Goal: Task Accomplishment & Management: Use online tool/utility

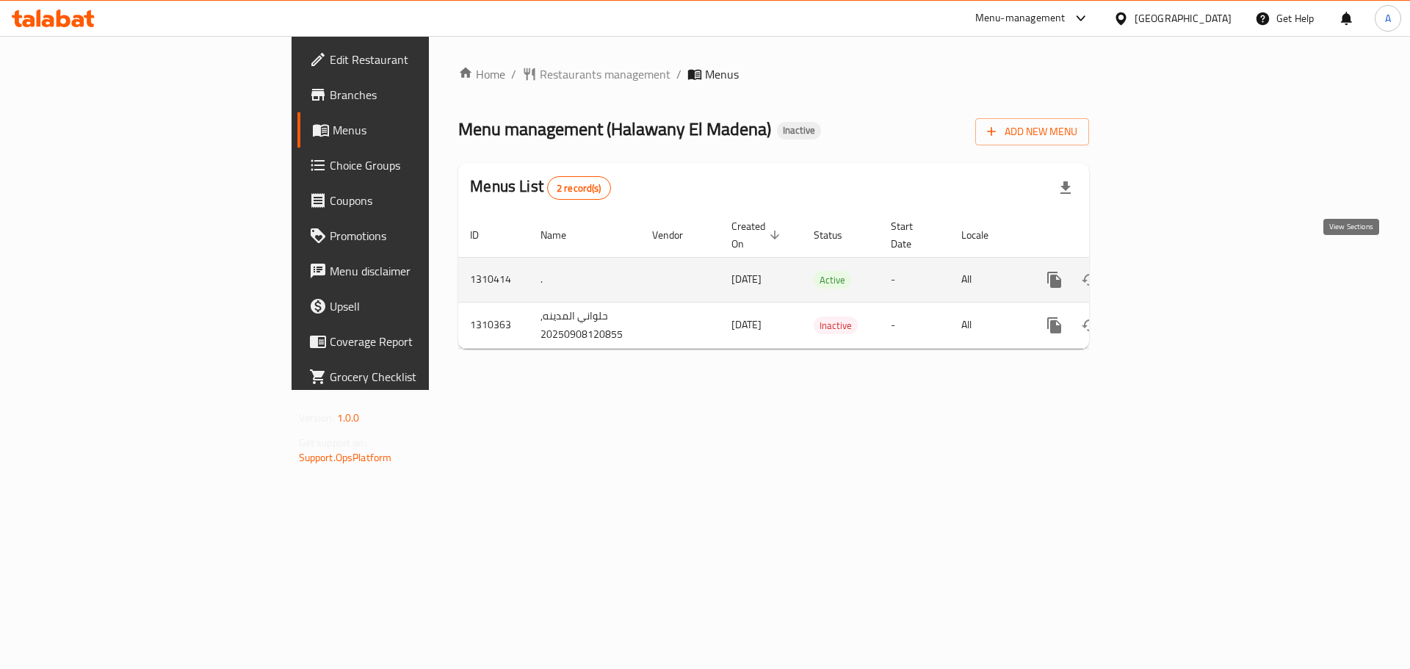
click at [1169, 271] on icon "enhanced table" at bounding box center [1160, 280] width 18 height 18
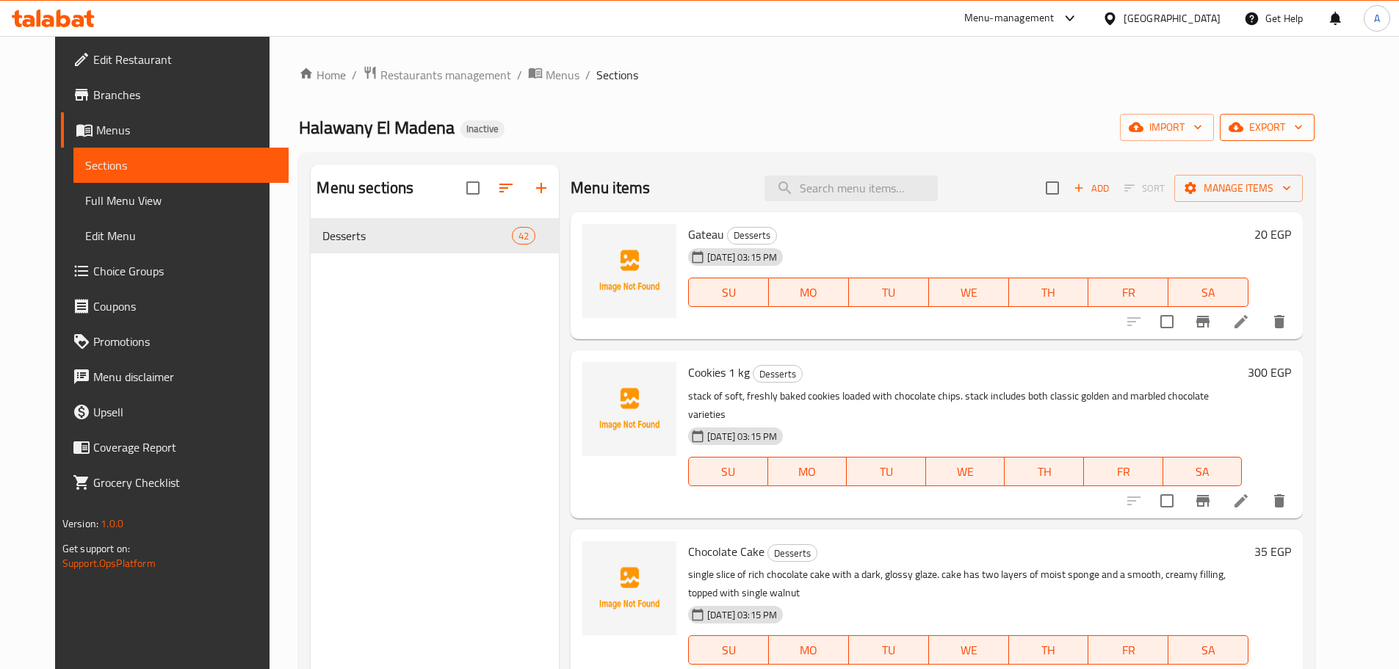
click at [1303, 129] on span "export" at bounding box center [1267, 127] width 71 height 18
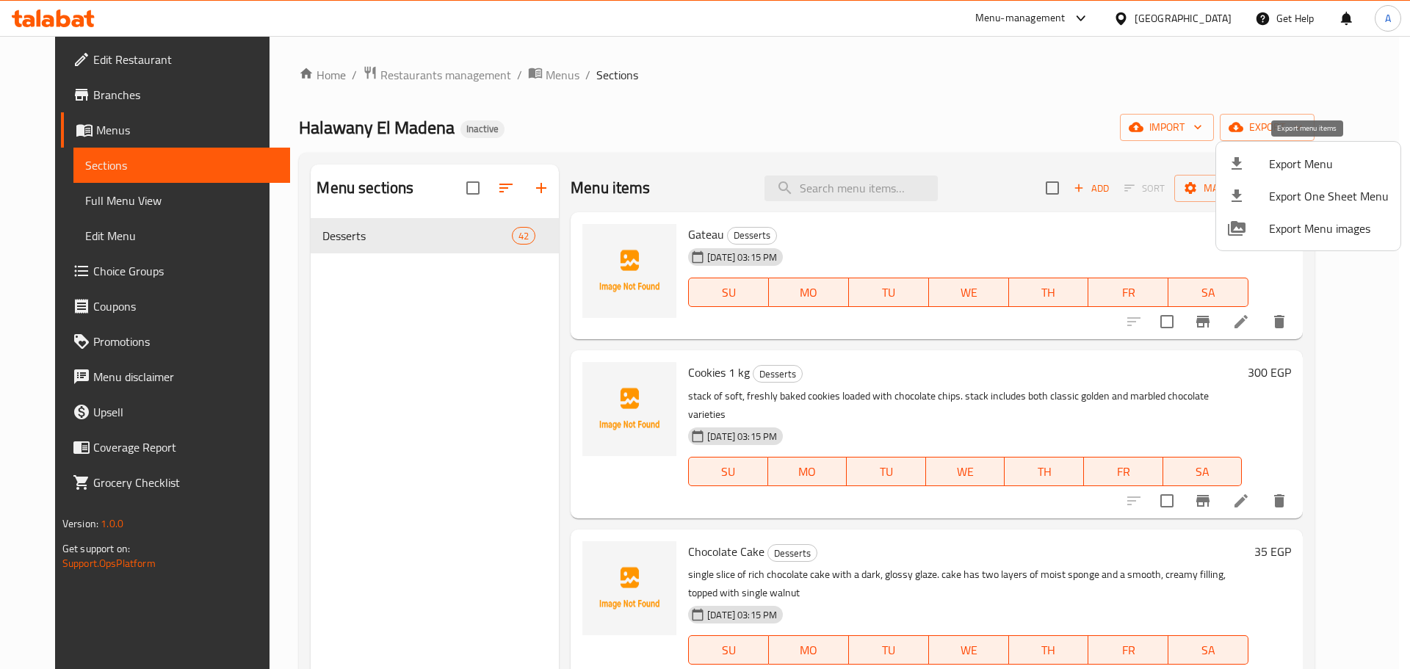
click at [1306, 157] on span "Export Menu" at bounding box center [1329, 164] width 120 height 18
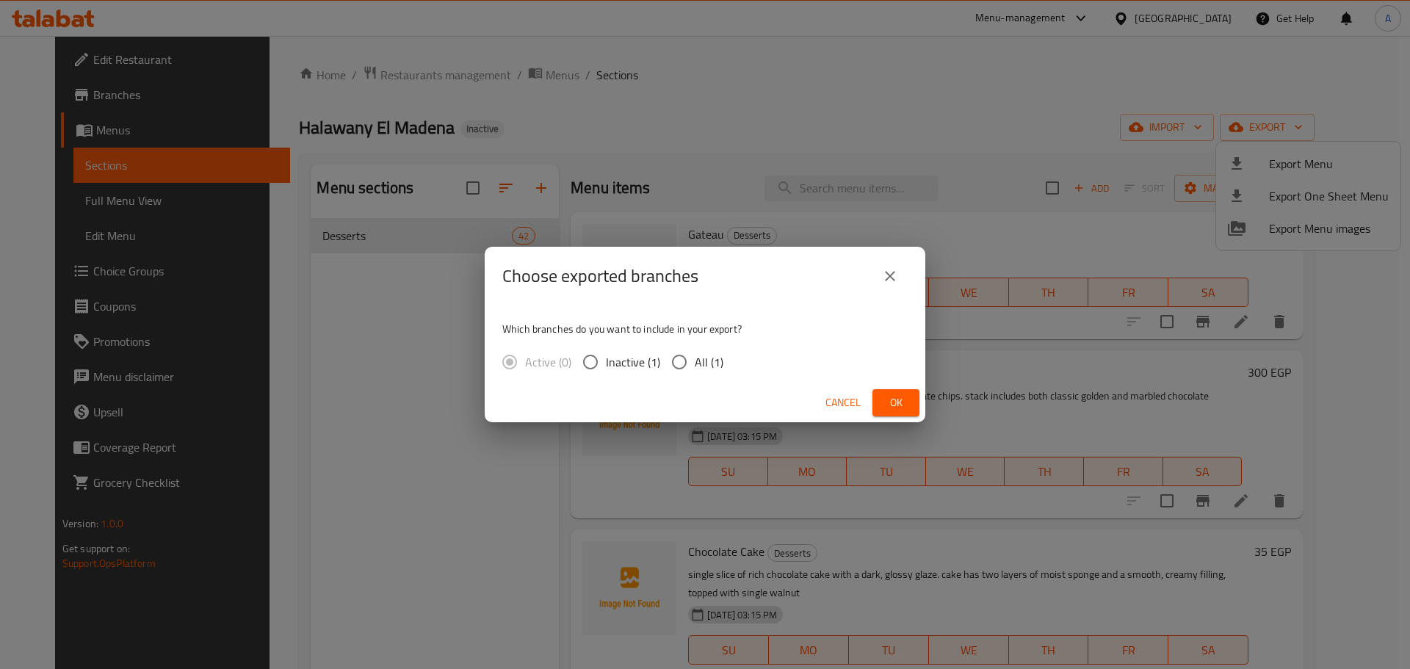
click at [684, 373] on input "All (1)" at bounding box center [679, 362] width 31 height 31
radio input "true"
click at [894, 407] on span "Ok" at bounding box center [895, 403] width 23 height 18
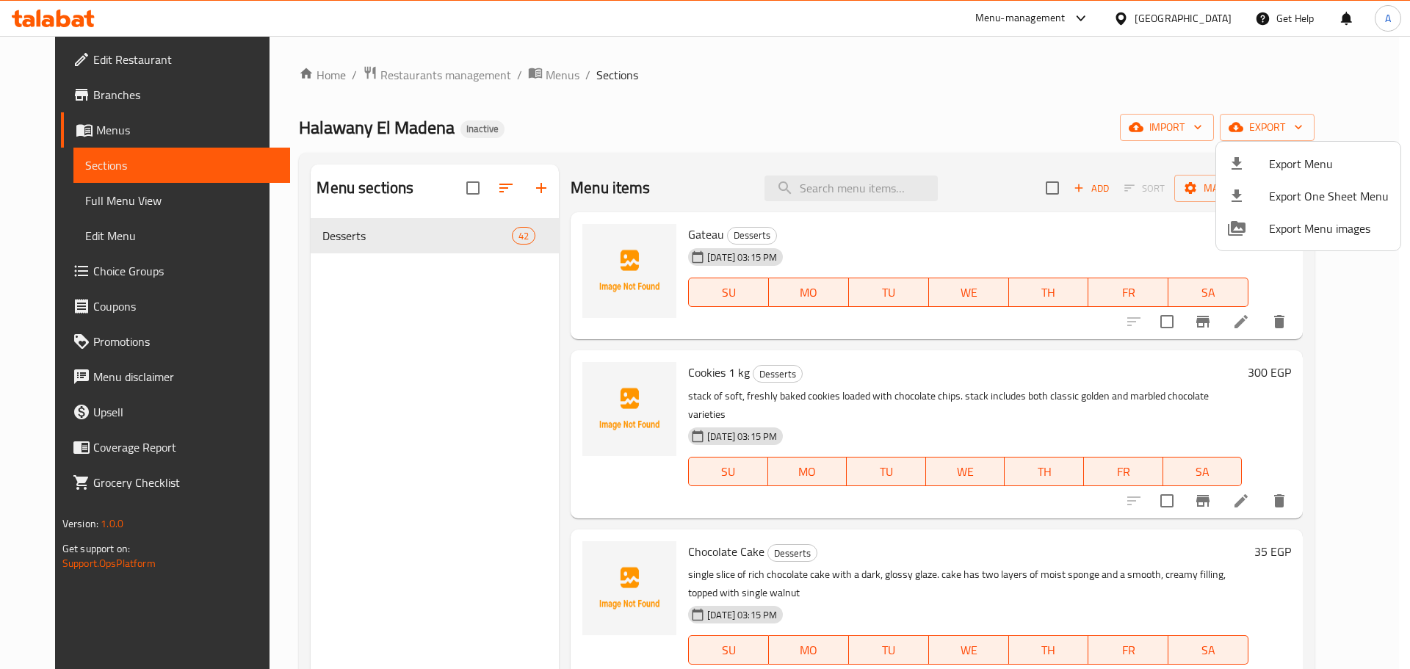
click at [488, 195] on div at bounding box center [705, 334] width 1410 height 669
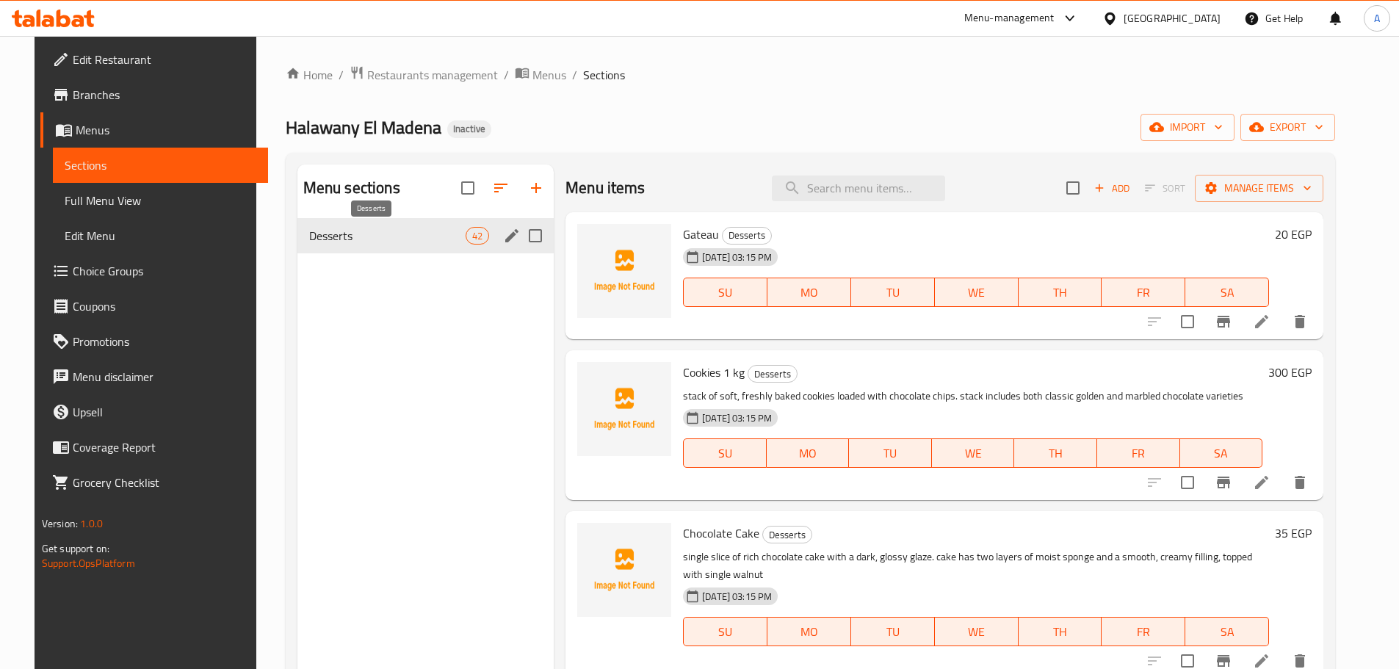
click at [414, 239] on span "Desserts" at bounding box center [387, 236] width 156 height 18
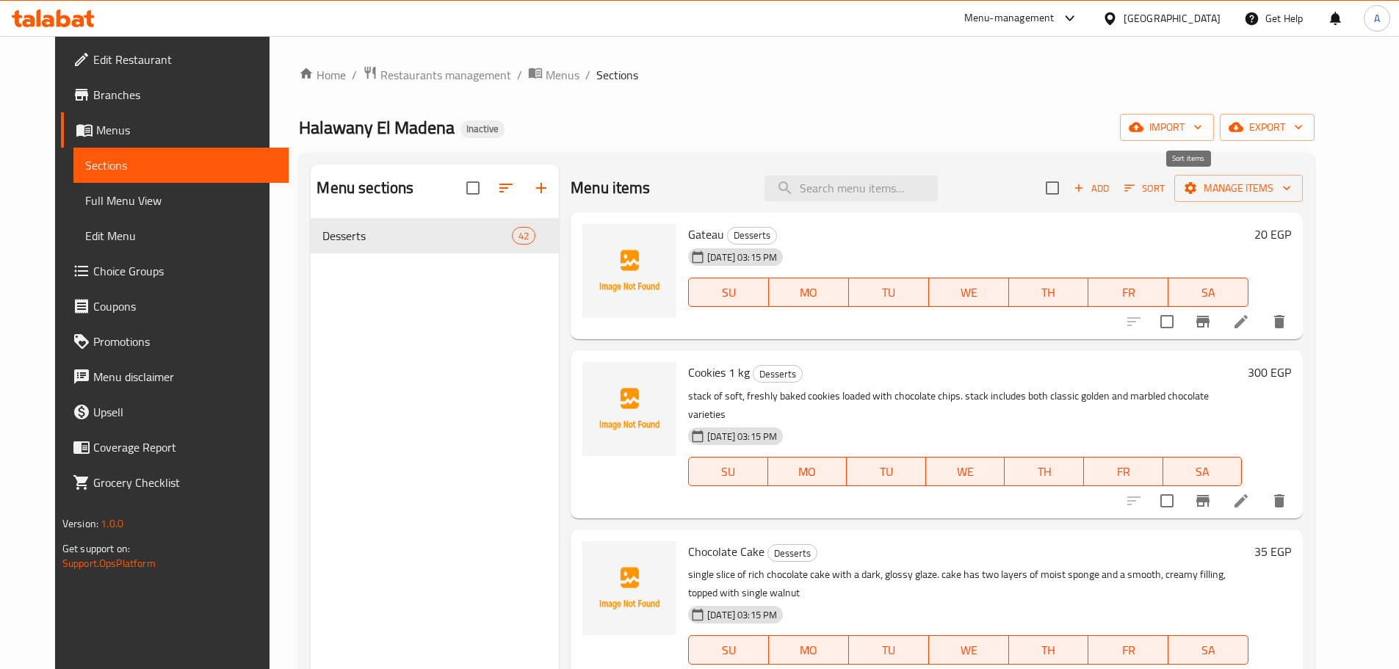
click at [1165, 192] on span "Sort" at bounding box center [1144, 188] width 40 height 17
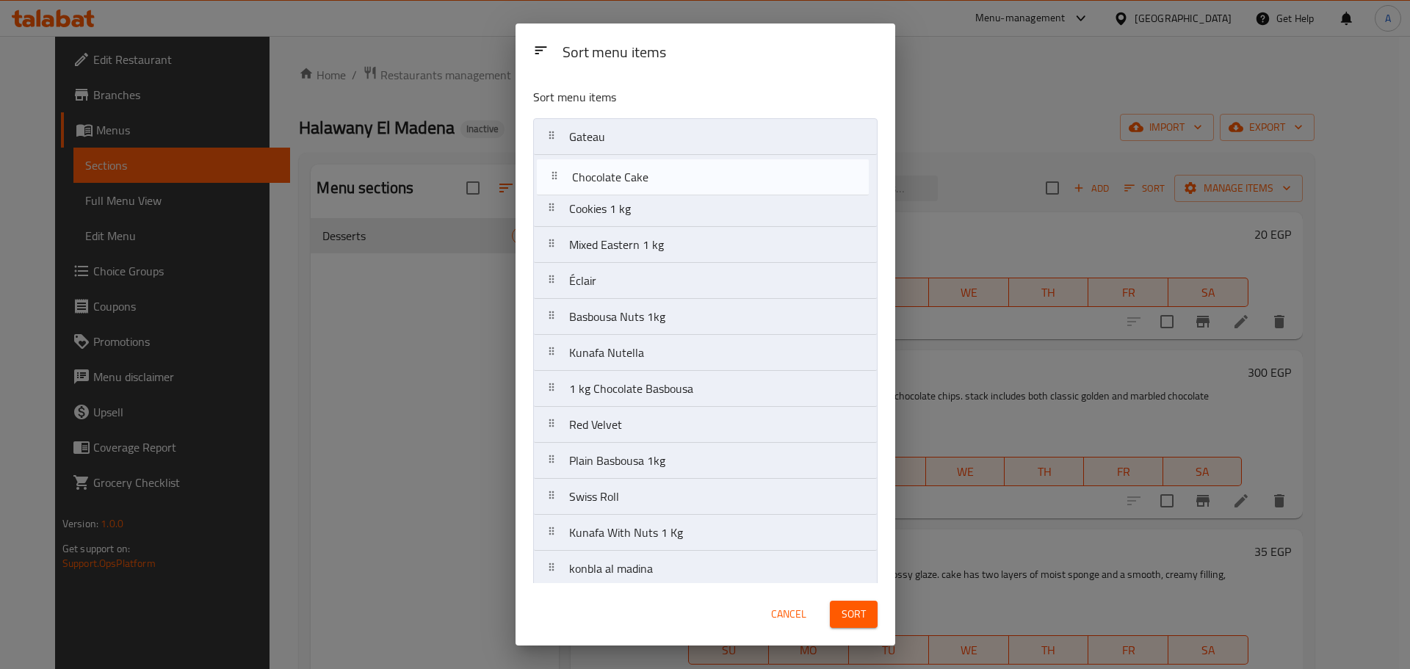
drag, startPoint x: 667, startPoint y: 214, endPoint x: 670, endPoint y: 173, distance: 41.2
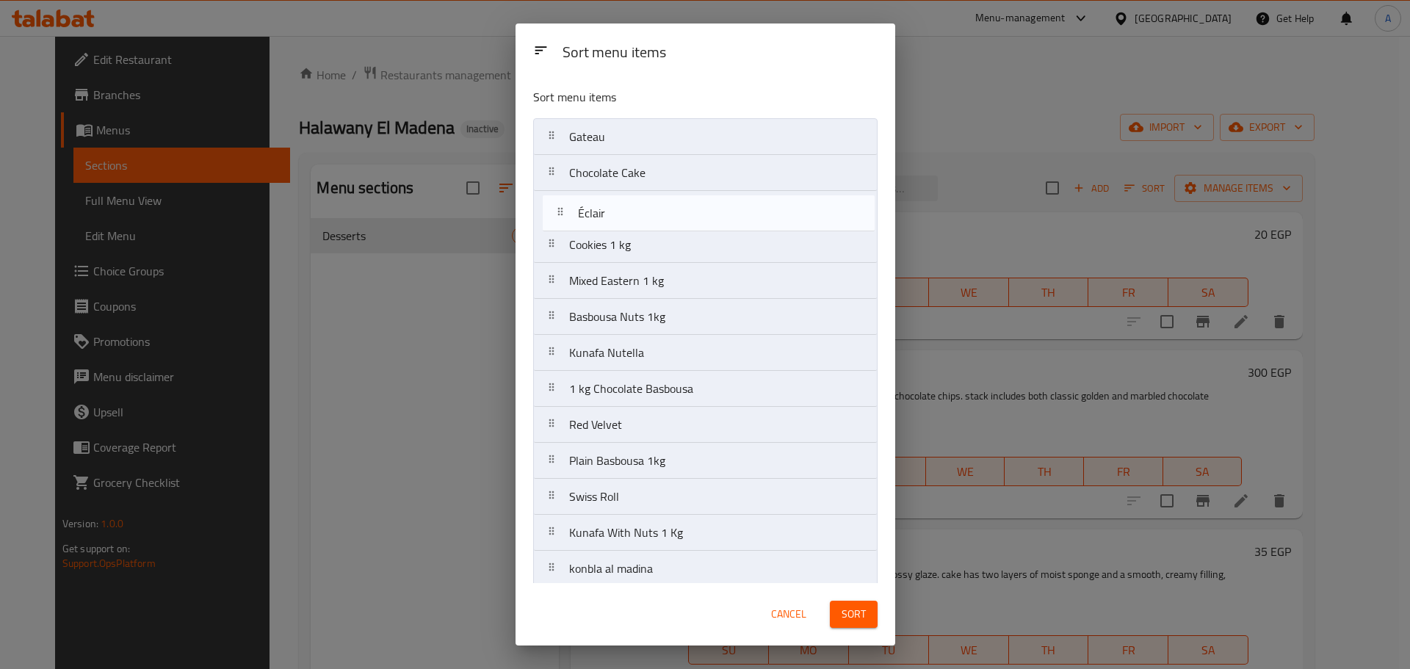
drag, startPoint x: 670, startPoint y: 353, endPoint x: 670, endPoint y: 234, distance: 119.0
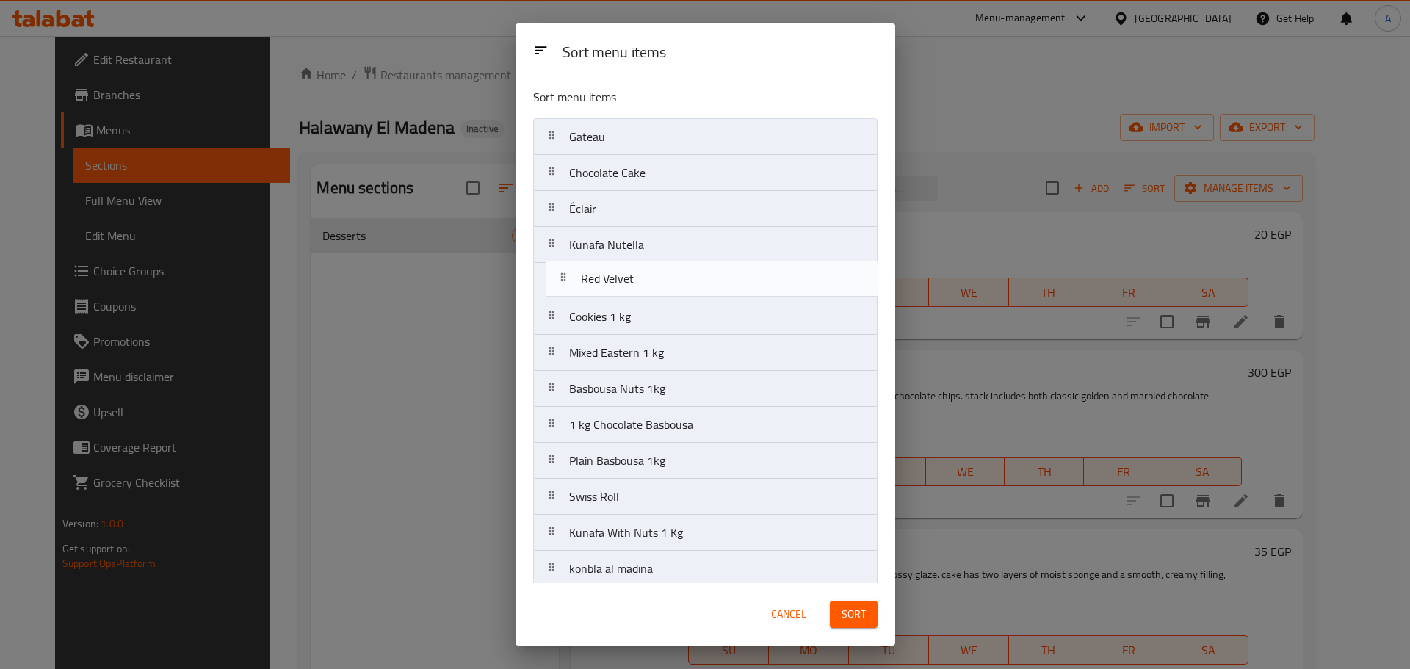
drag, startPoint x: 643, startPoint y: 425, endPoint x: 654, endPoint y: 275, distance: 151.0
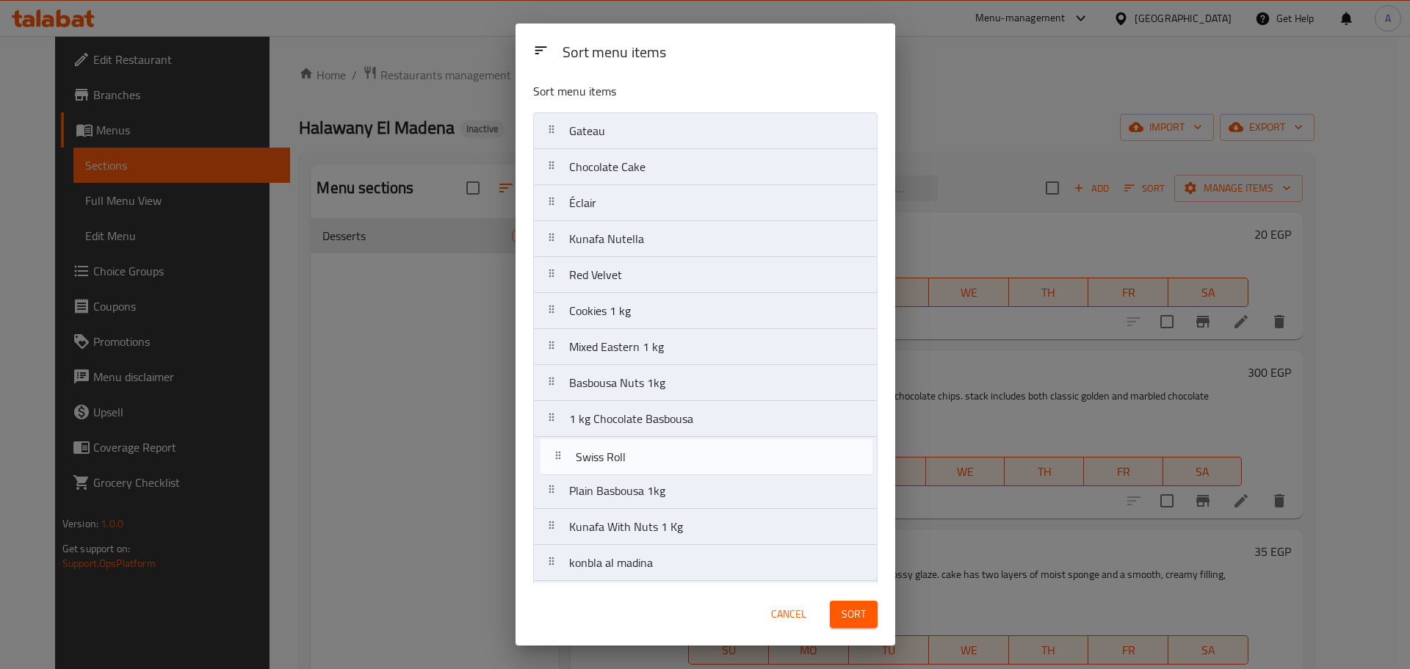
scroll to position [9, 0]
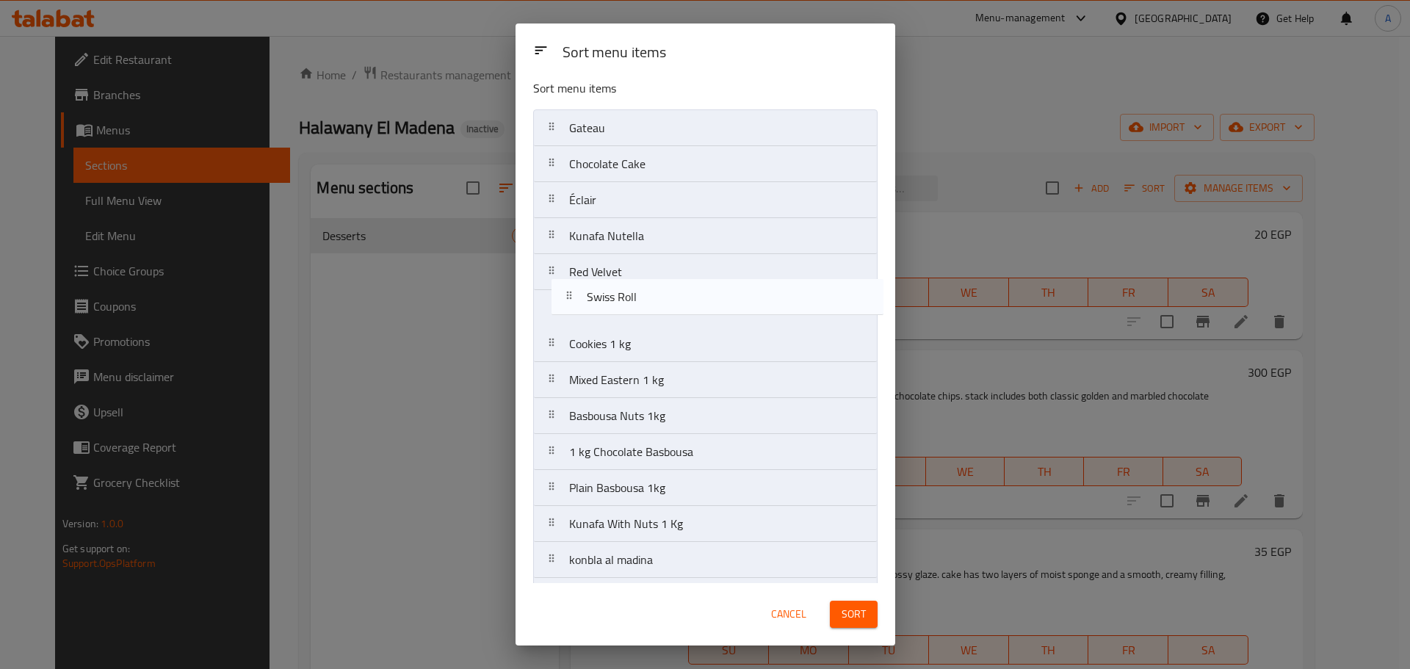
drag, startPoint x: 631, startPoint y: 506, endPoint x: 648, endPoint y: 301, distance: 205.6
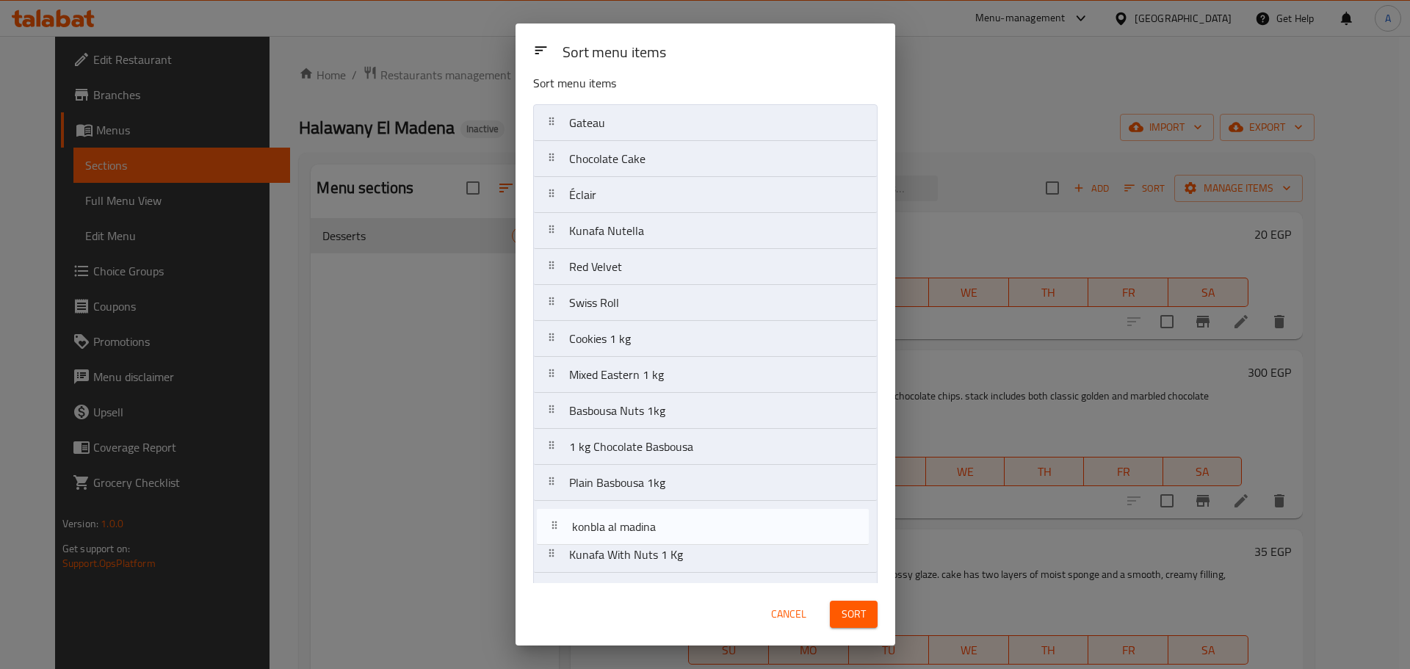
scroll to position [18, 0]
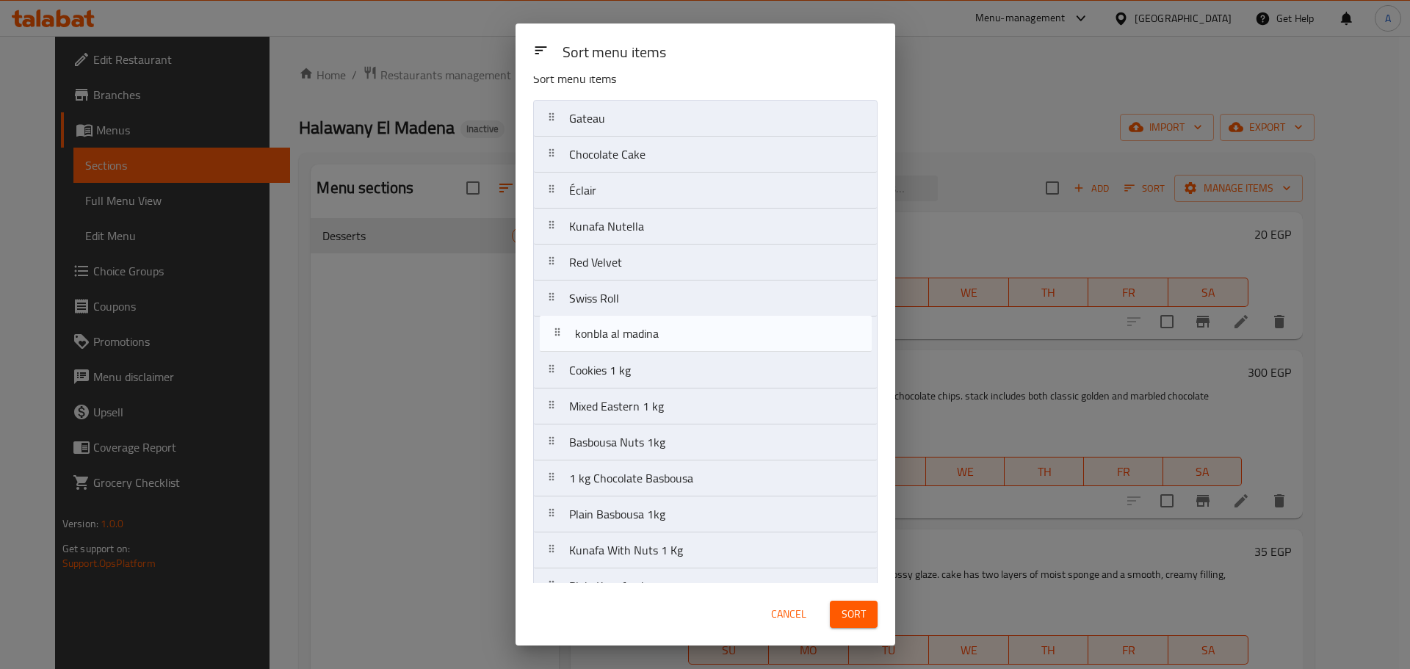
drag, startPoint x: 634, startPoint y: 562, endPoint x: 641, endPoint y: 330, distance: 232.2
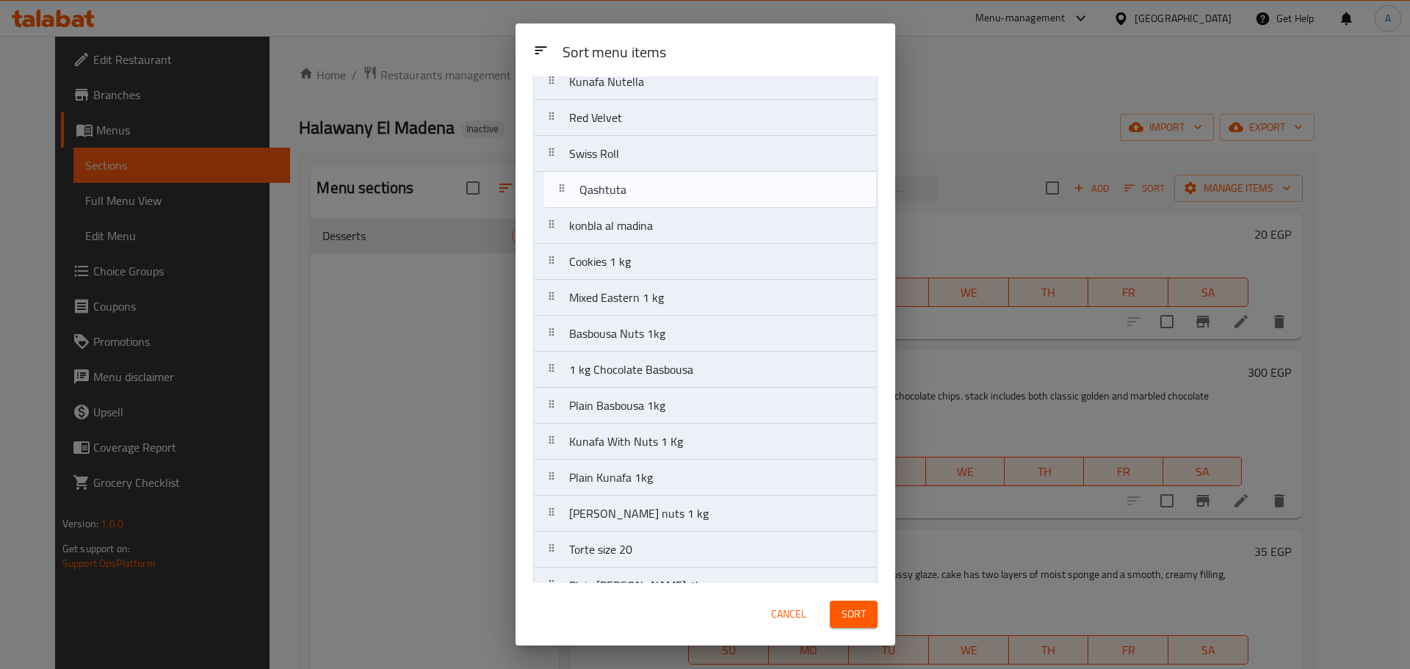
scroll to position [153, 0]
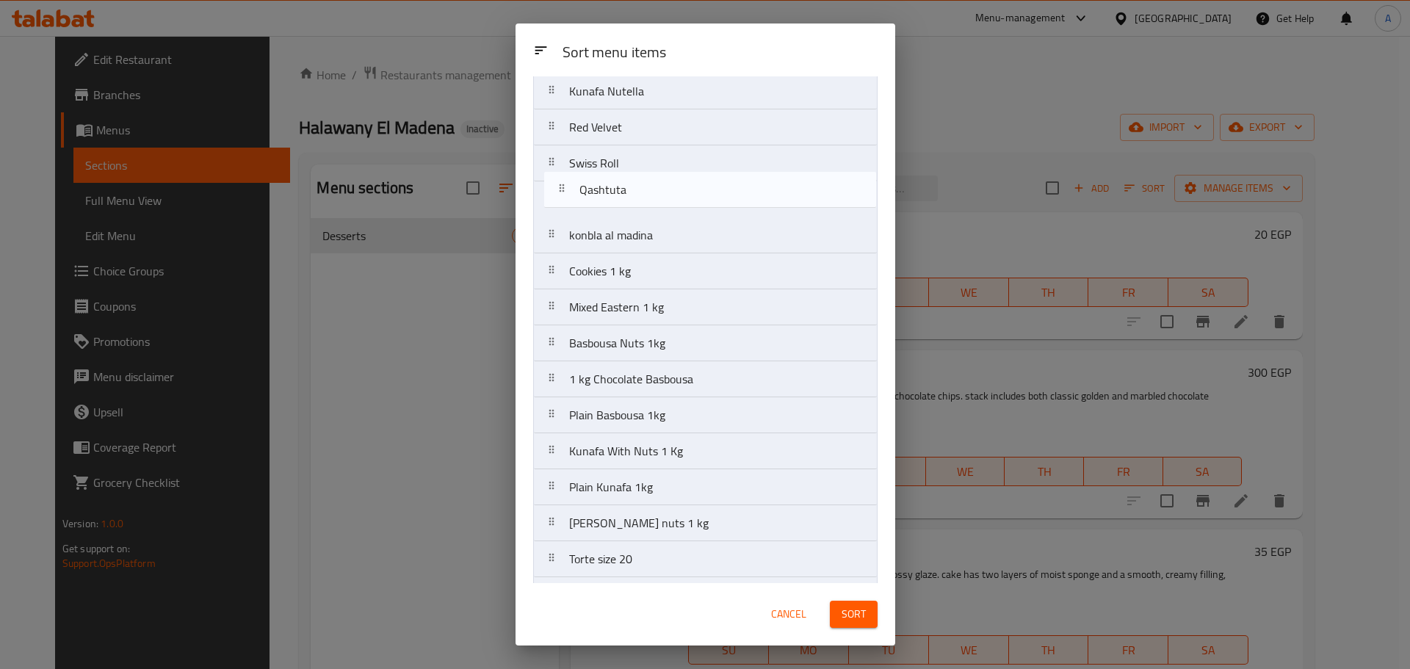
drag, startPoint x: 646, startPoint y: 486, endPoint x: 657, endPoint y: 194, distance: 292.5
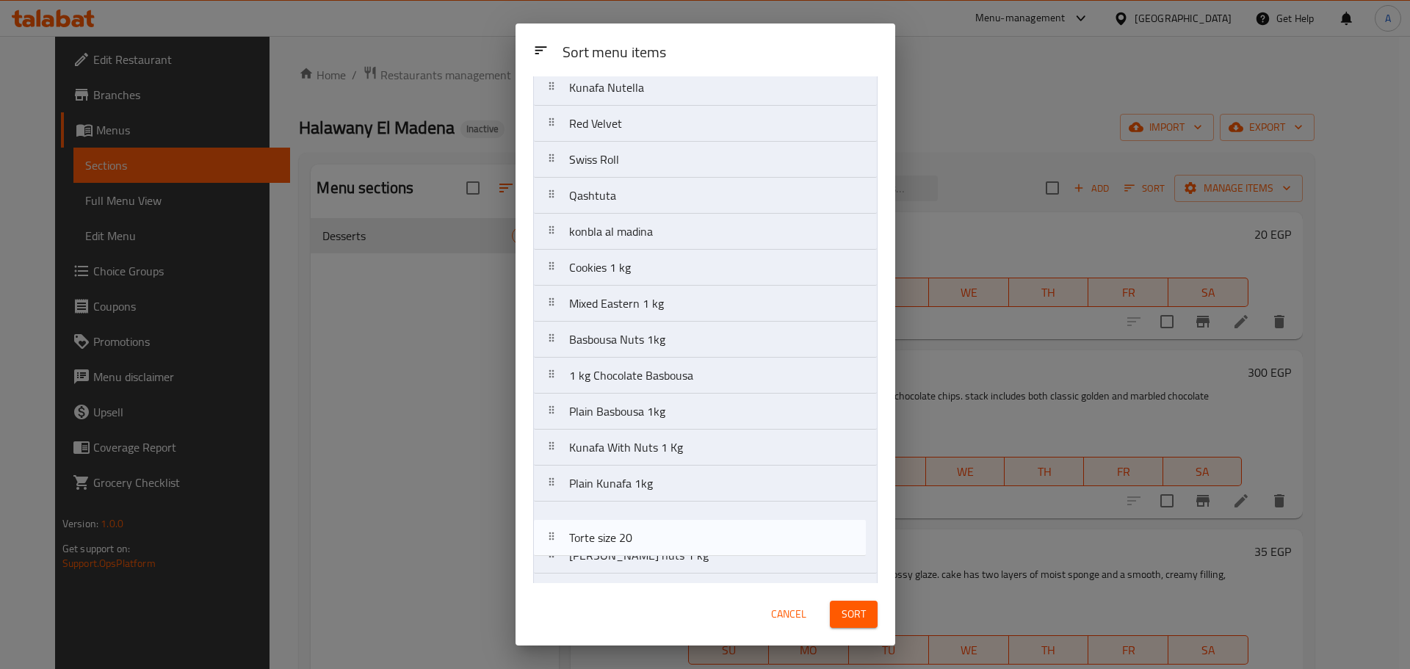
scroll to position [159, 0]
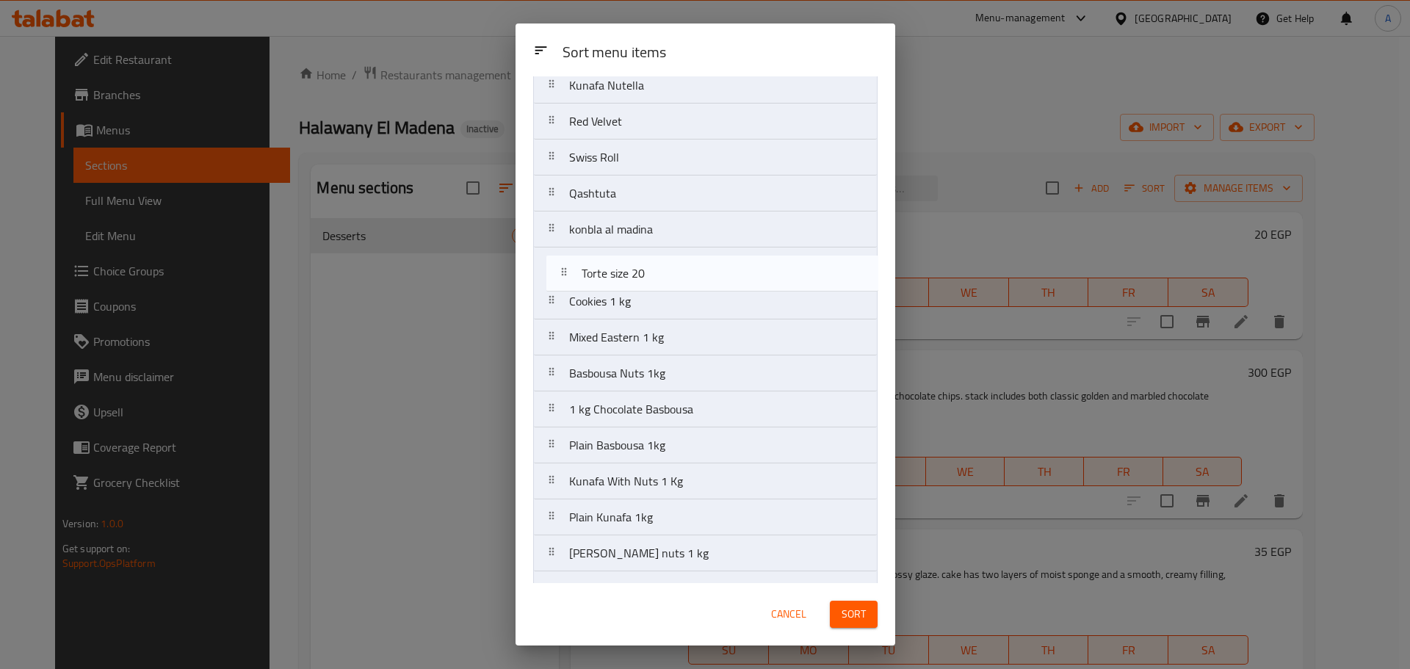
drag, startPoint x: 681, startPoint y: 563, endPoint x: 692, endPoint y: 268, distance: 295.4
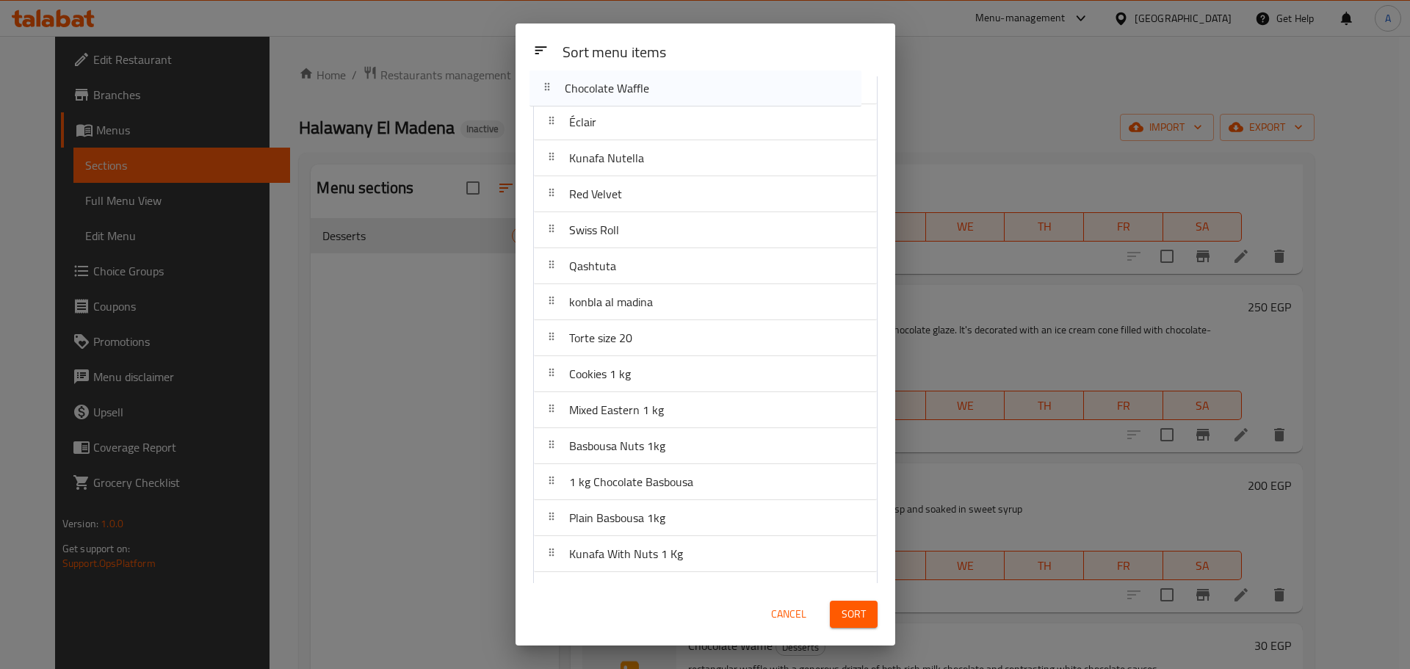
scroll to position [0, 0]
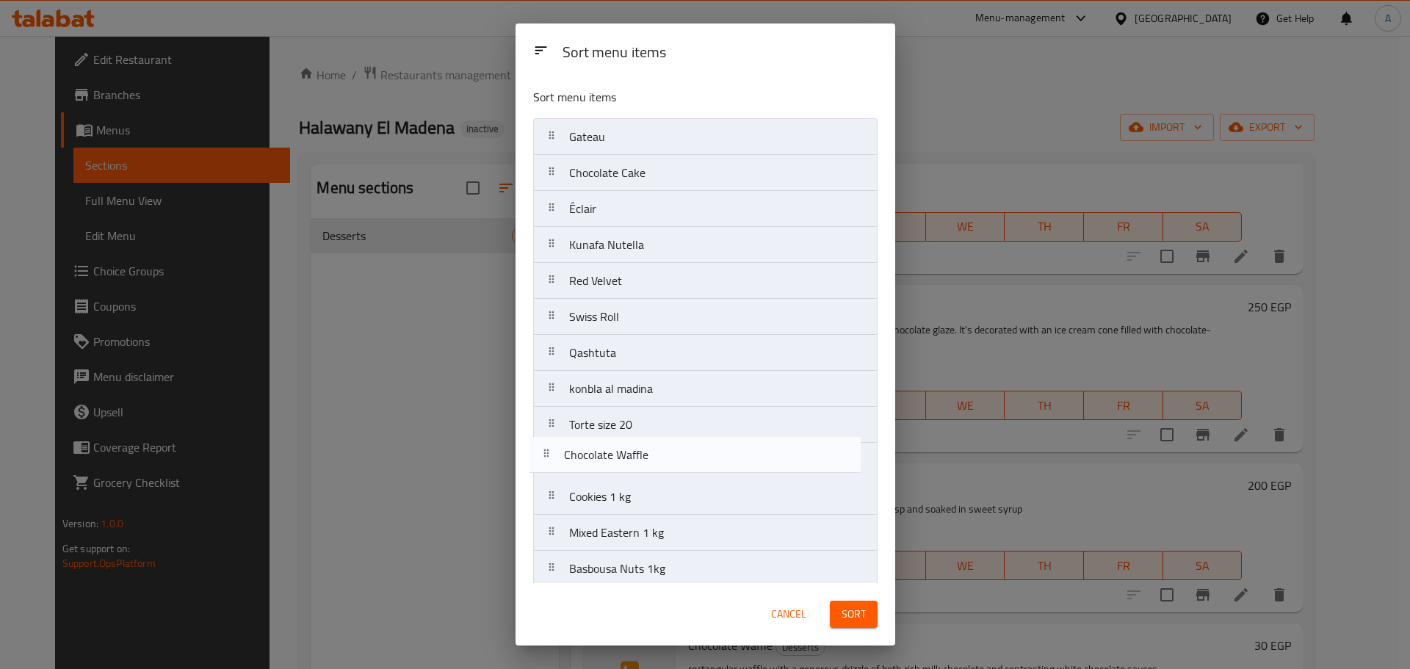
drag, startPoint x: 800, startPoint y: 335, endPoint x: 793, endPoint y: 444, distance: 109.7
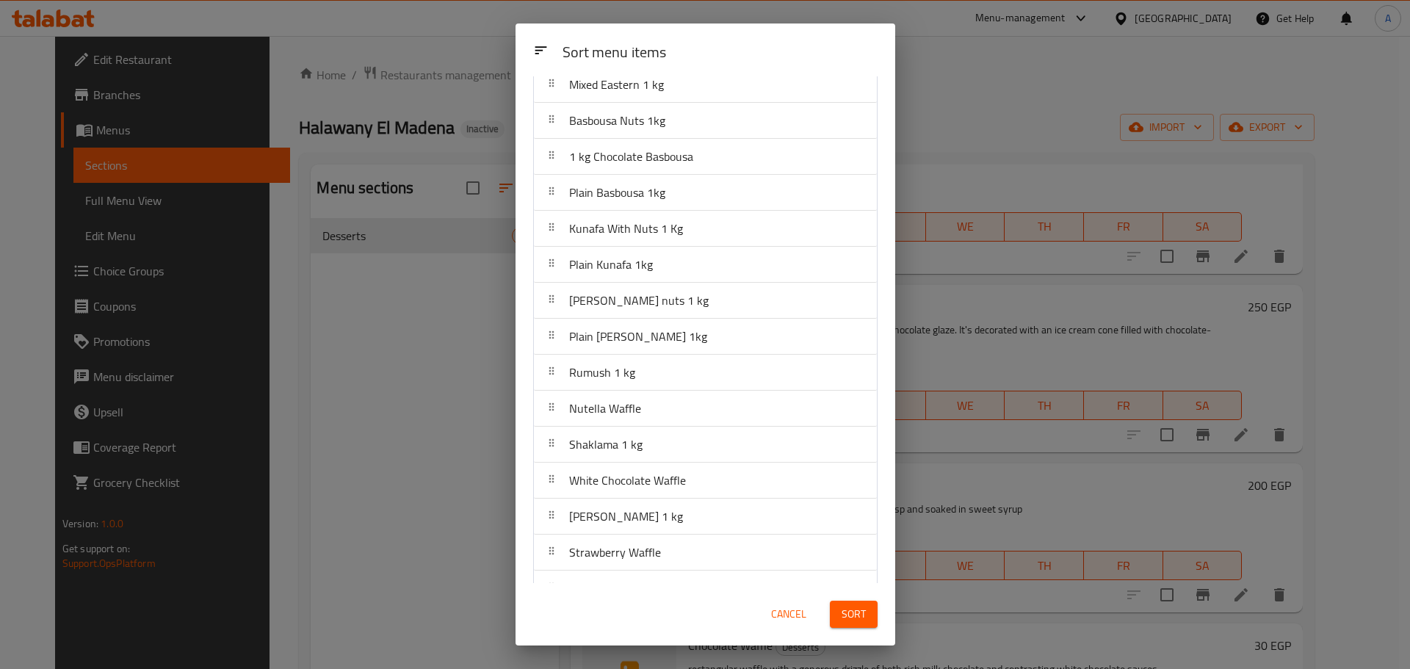
scroll to position [446, 0]
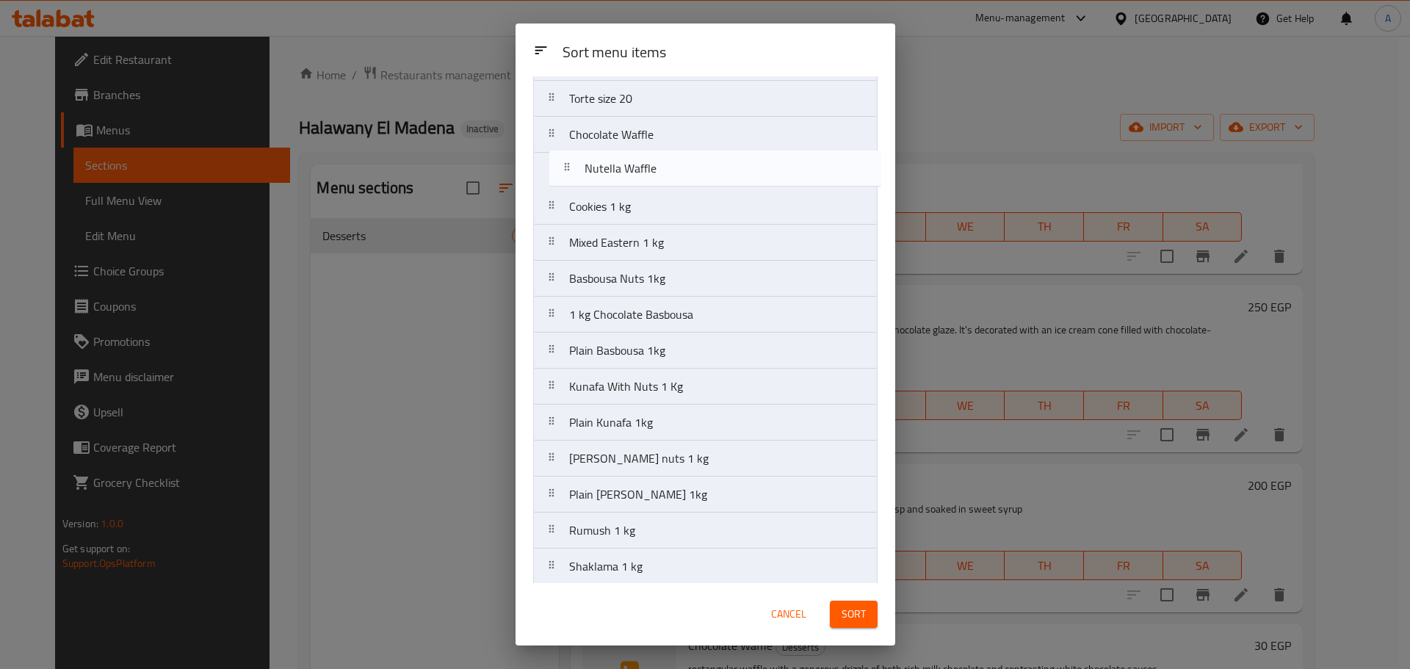
drag, startPoint x: 661, startPoint y: 517, endPoint x: 676, endPoint y: 164, distance: 352.8
click at [676, 164] on nav "Gateau Chocolate Cake Éclair Kunafa Nutella Red Velvet Swiss Roll Qashtuta konb…" at bounding box center [705, 548] width 344 height 1513
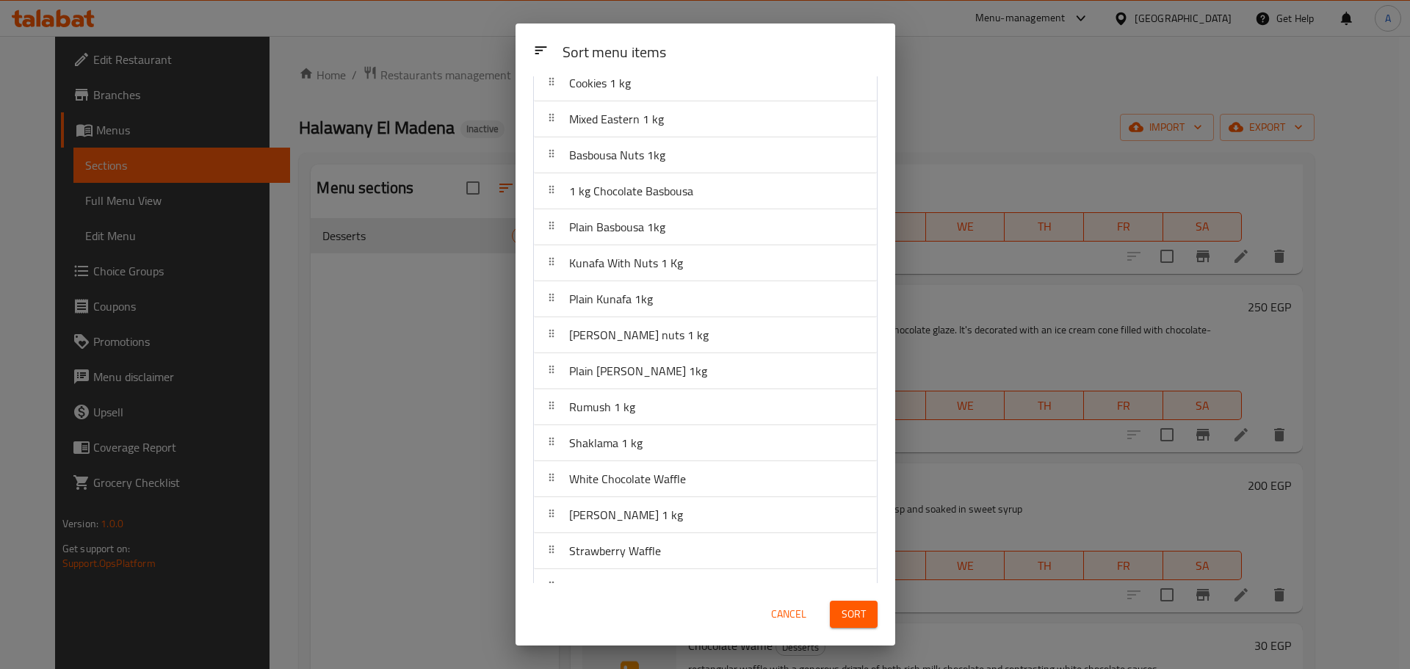
scroll to position [473, 0]
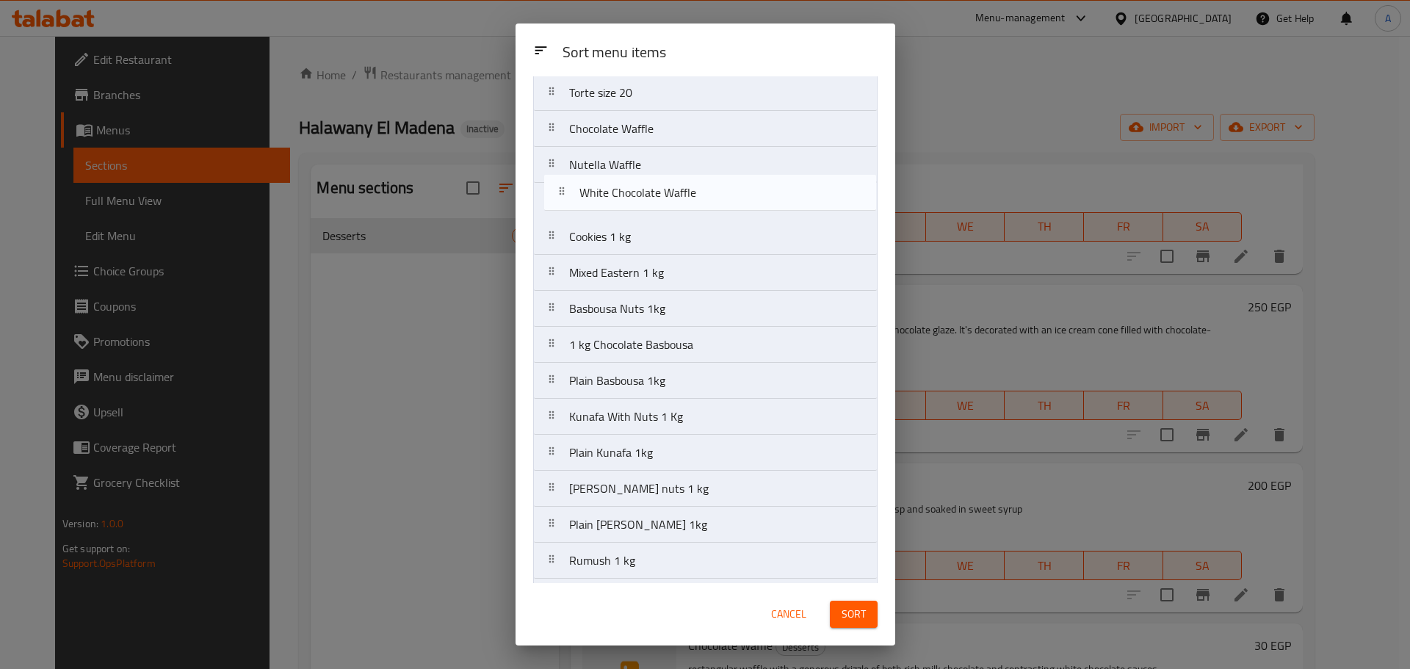
drag, startPoint x: 736, startPoint y: 457, endPoint x: 746, endPoint y: 190, distance: 266.8
click at [746, 190] on nav "Gateau Chocolate Cake Éclair Kunafa Nutella Red Velvet Swiss Roll Qashtuta konb…" at bounding box center [705, 542] width 344 height 1513
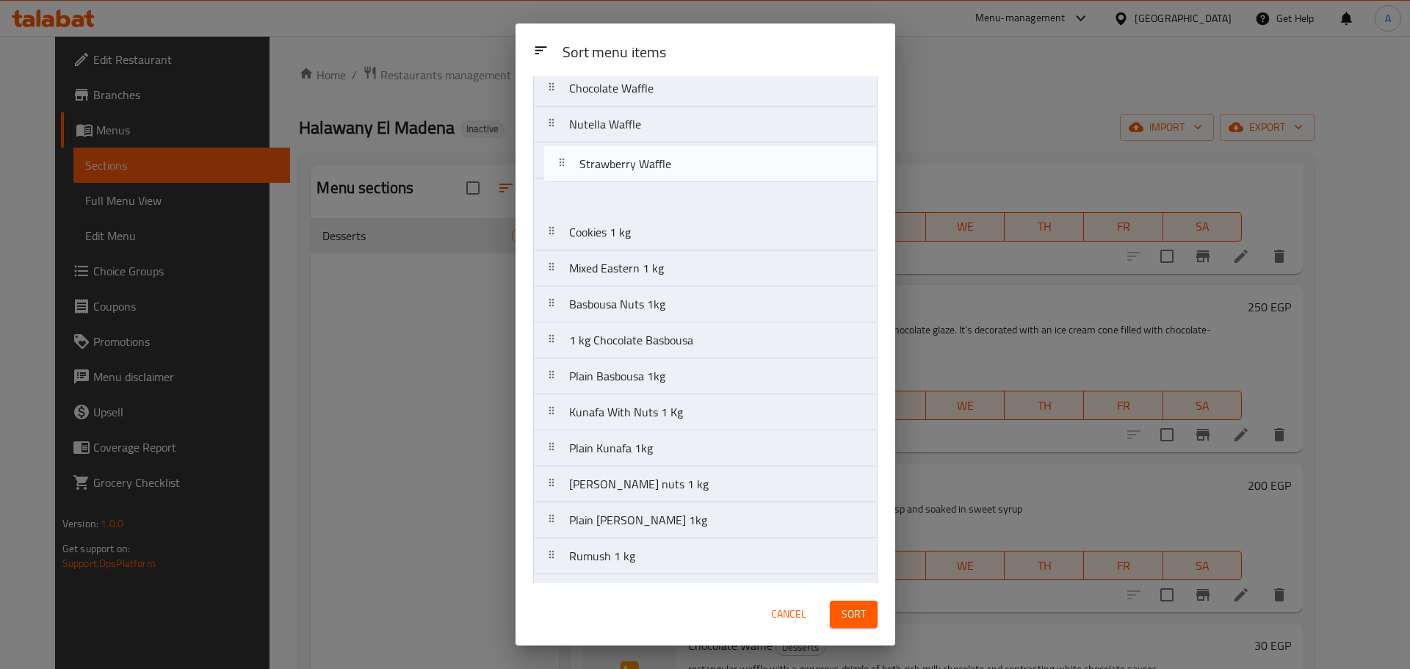
scroll to position [363, 0]
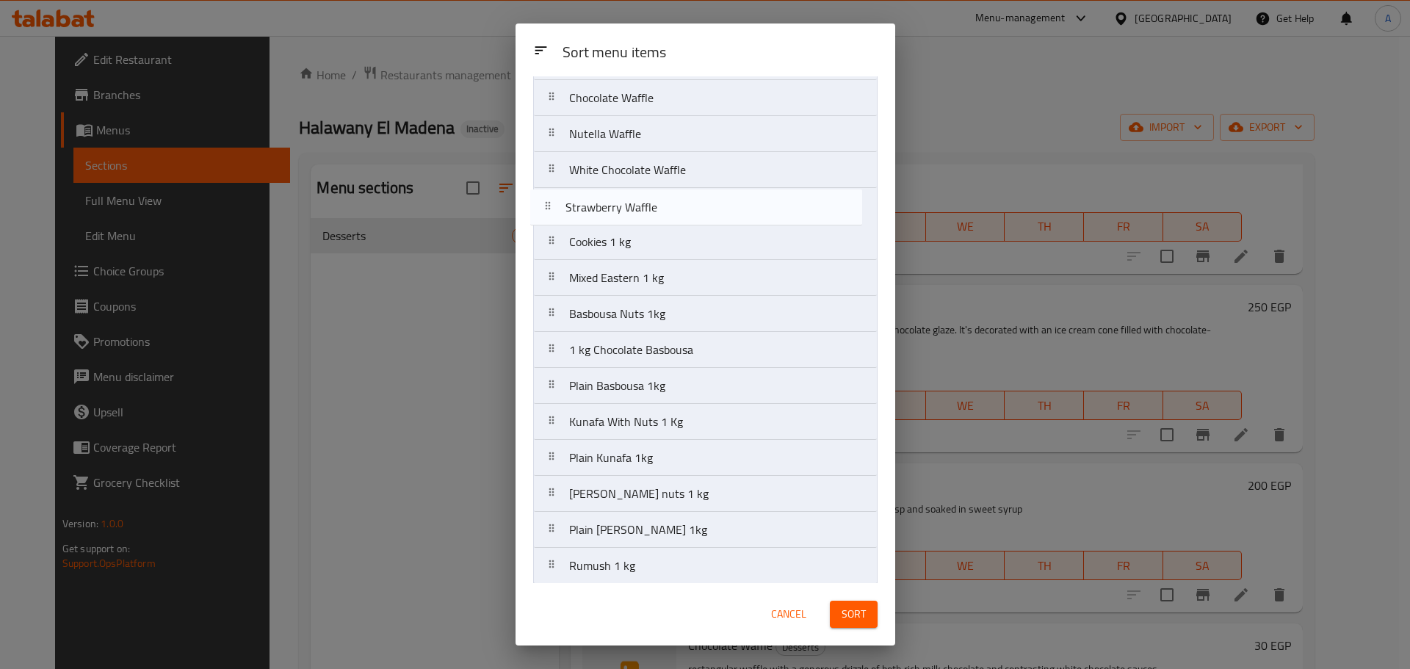
drag, startPoint x: 706, startPoint y: 450, endPoint x: 703, endPoint y: 201, distance: 249.0
click at [703, 201] on nav "Gateau Chocolate Cake Éclair Kunafa Nutella Red Velvet Swiss Roll Qashtuta konb…" at bounding box center [705, 511] width 344 height 1513
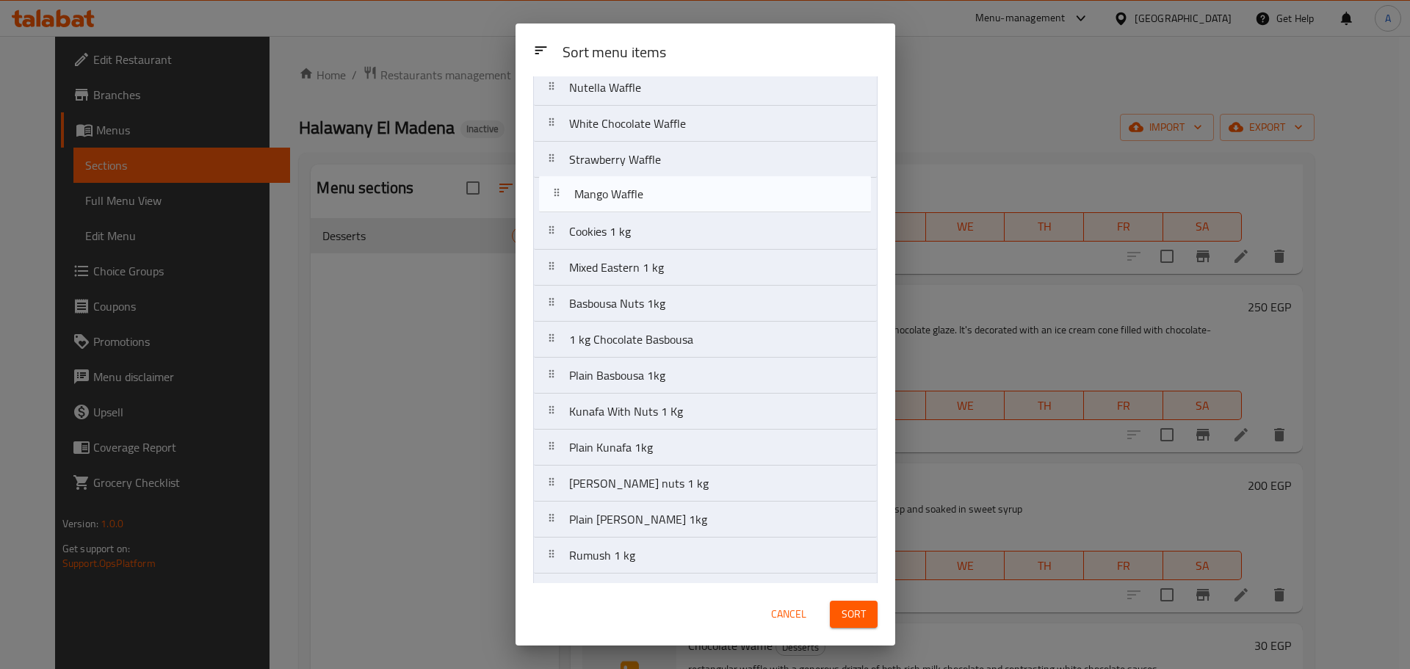
scroll to position [405, 0]
drag, startPoint x: 651, startPoint y: 493, endPoint x: 659, endPoint y: 192, distance: 301.9
click at [659, 192] on nav "Gateau Chocolate Cake Éclair Kunafa Nutella Red Velvet Swiss Roll Qashtuta konb…" at bounding box center [705, 470] width 344 height 1513
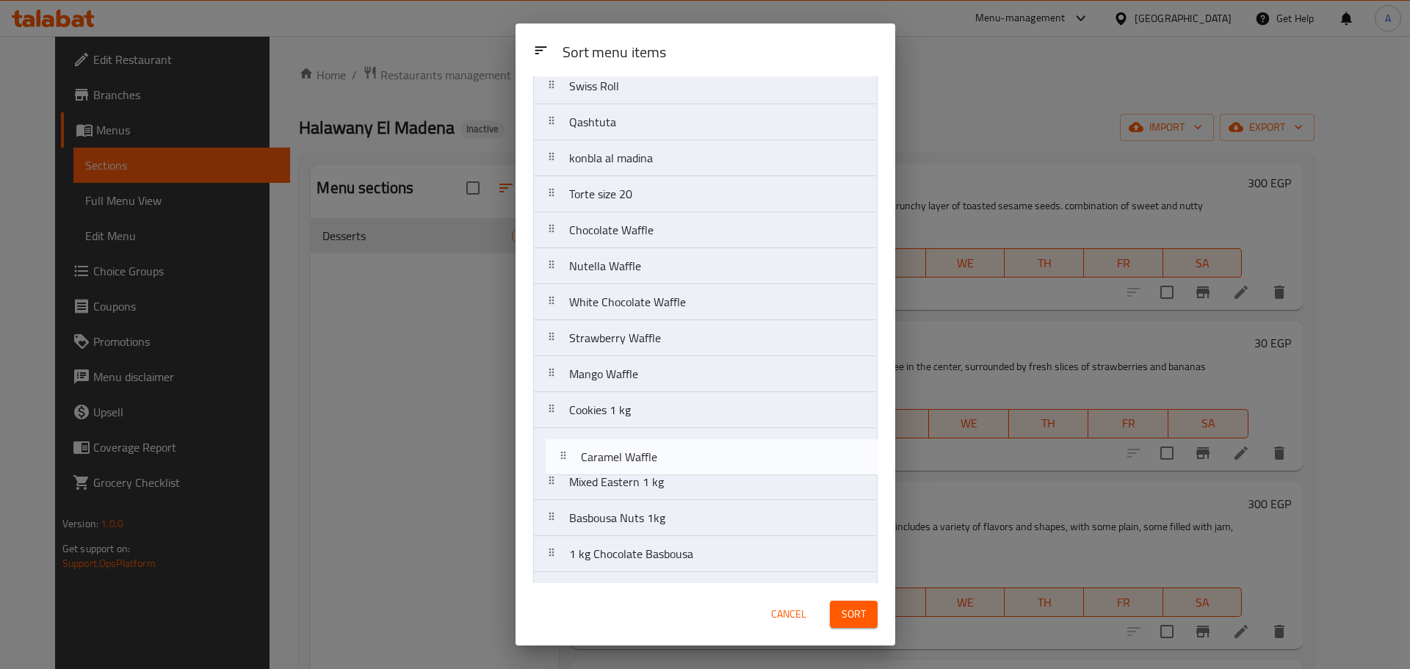
scroll to position [233, 0]
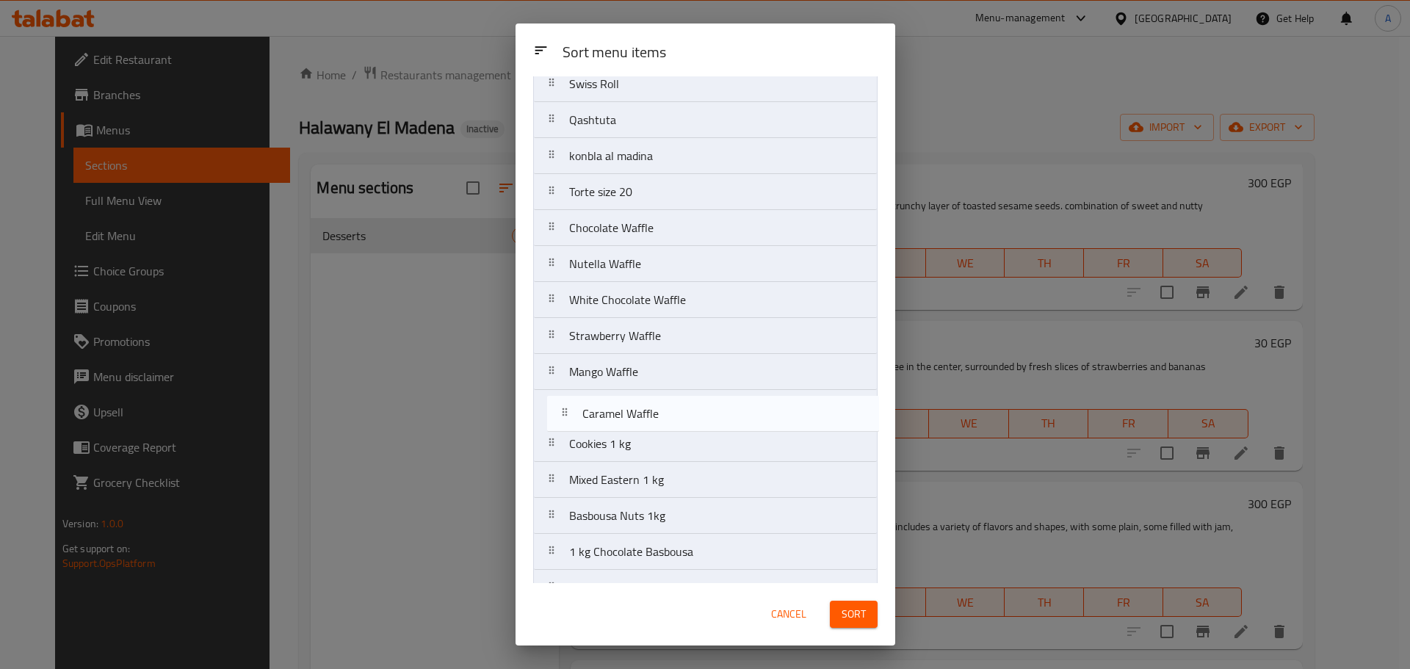
drag, startPoint x: 646, startPoint y: 457, endPoint x: 661, endPoint y: 419, distance: 40.9
click at [661, 419] on nav "Gateau Chocolate Cake Éclair Kunafa Nutella Red Velvet Swiss Roll Qashtuta konb…" at bounding box center [705, 641] width 344 height 1513
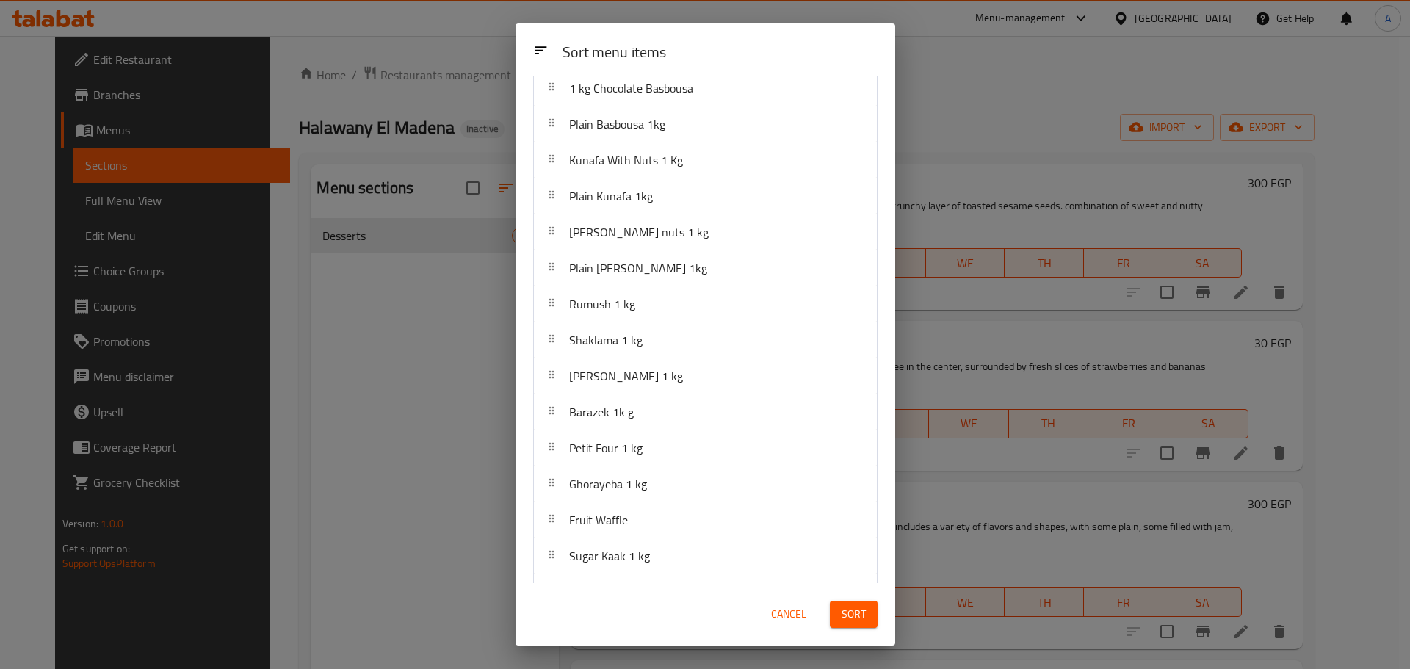
scroll to position [834, 0]
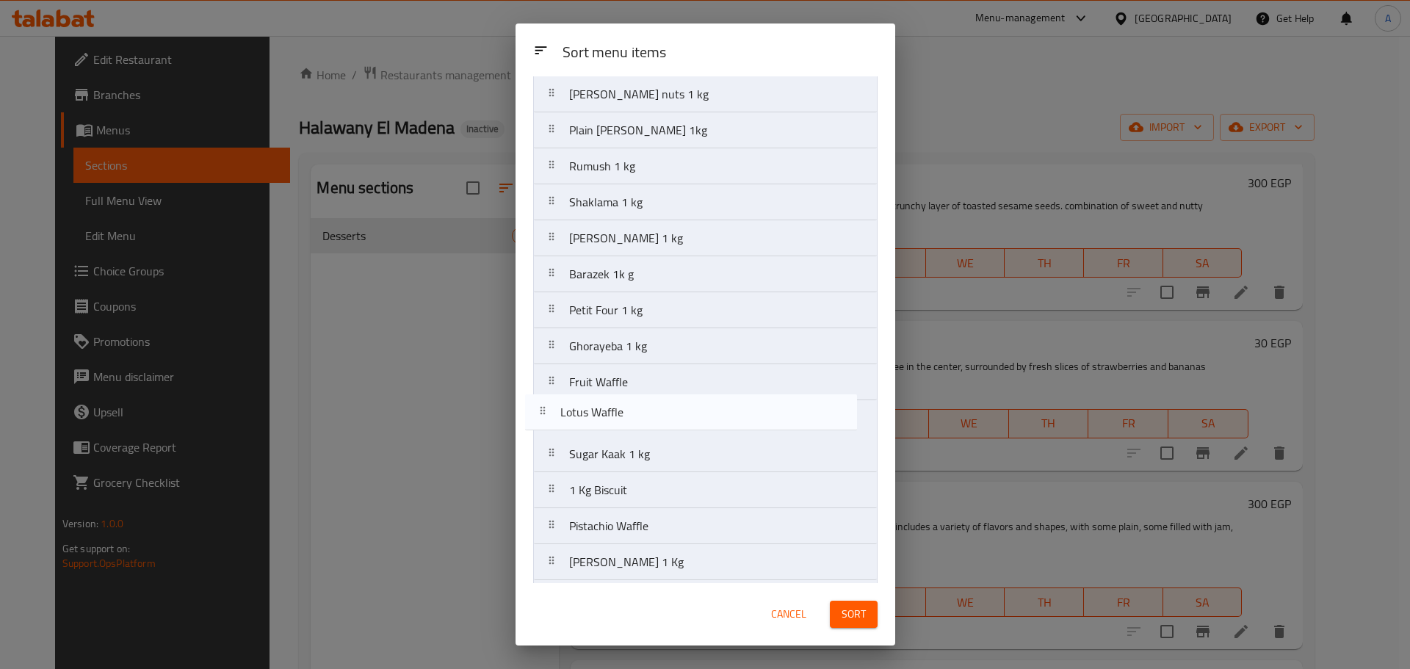
drag, startPoint x: 630, startPoint y: 445, endPoint x: 621, endPoint y: 411, distance: 35.6
click at [621, 411] on nav "Gateau Chocolate Cake Éclair Kunafa Nutella Red Velvet Swiss Roll Qashtuta konb…" at bounding box center [705, 40] width 344 height 1513
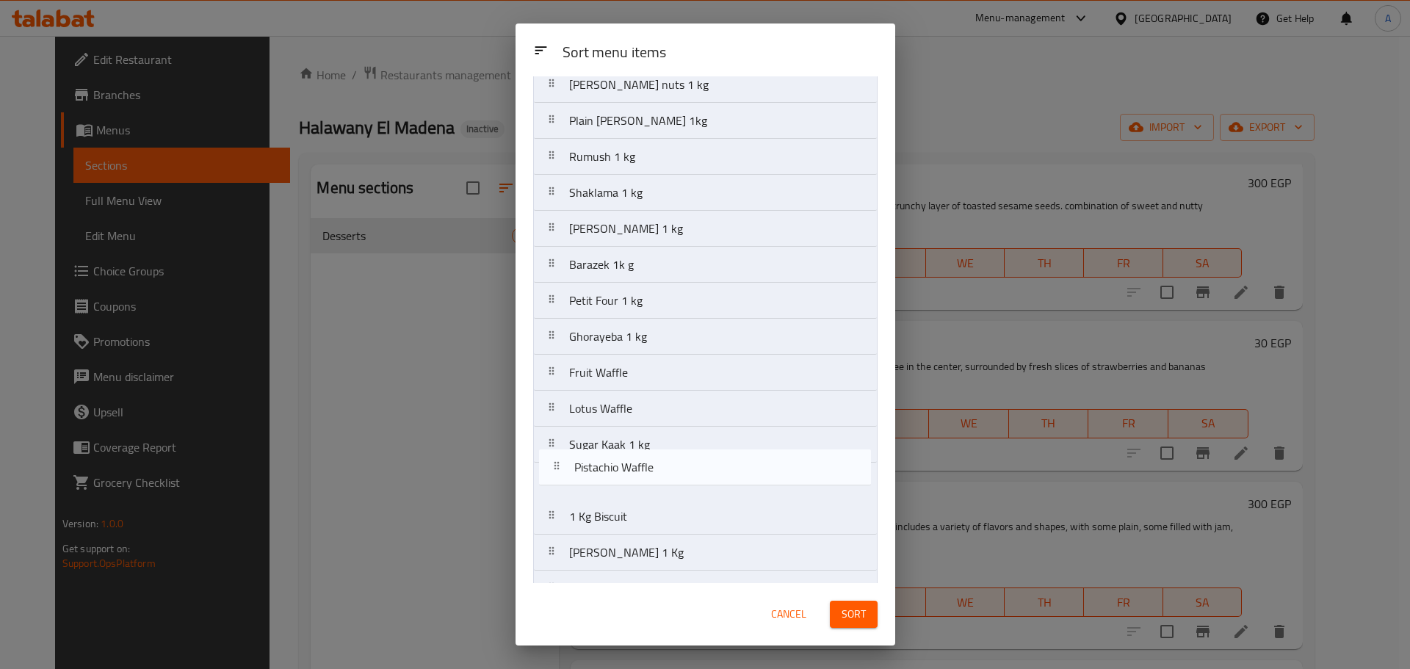
scroll to position [844, 0]
click at [642, 436] on nav "Gateau Chocolate Cake Éclair Kunafa Nutella Red Velvet Swiss Roll Qashtuta konb…" at bounding box center [705, 30] width 344 height 1513
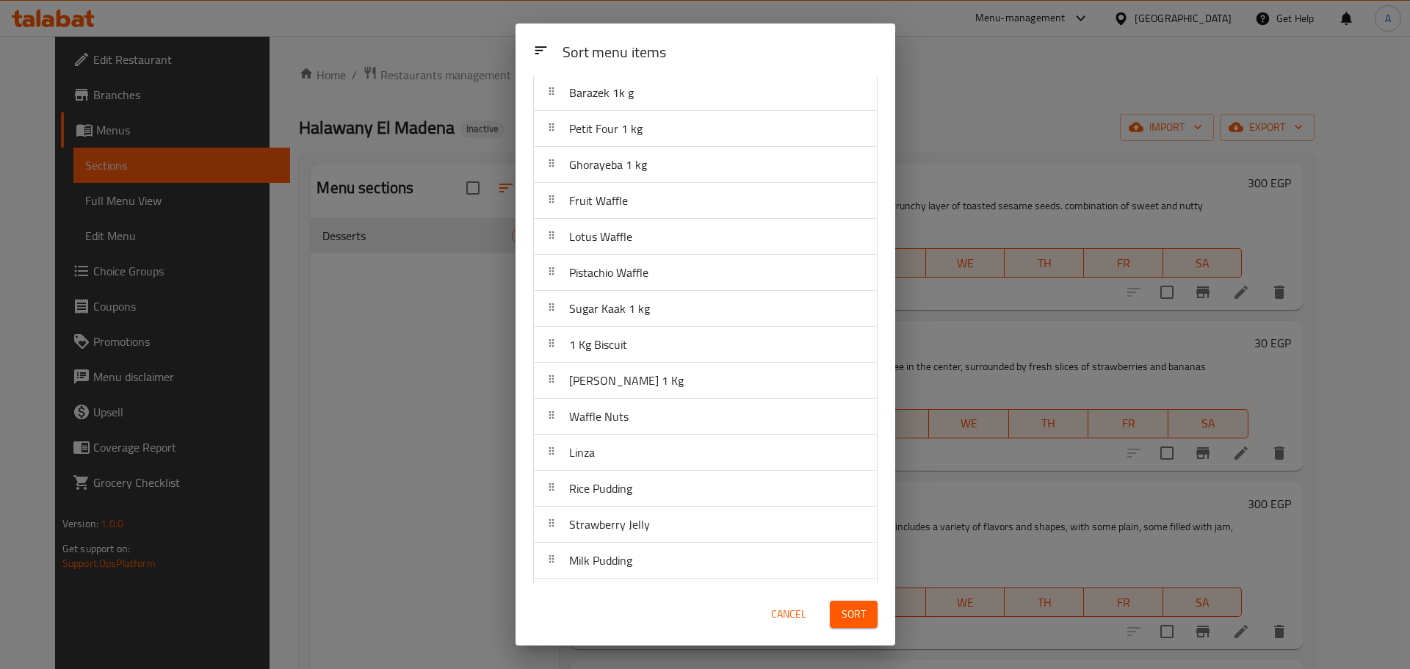
scroll to position [1054, 0]
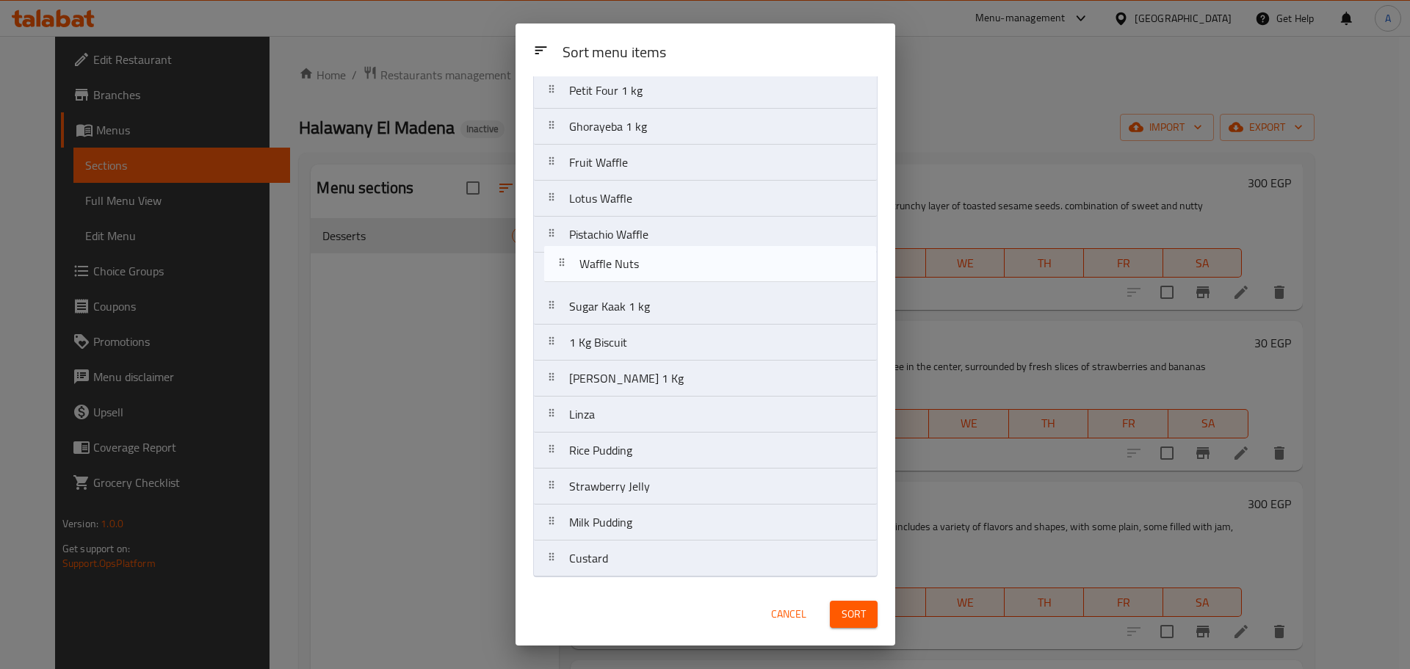
drag, startPoint x: 645, startPoint y: 388, endPoint x: 655, endPoint y: 267, distance: 120.9
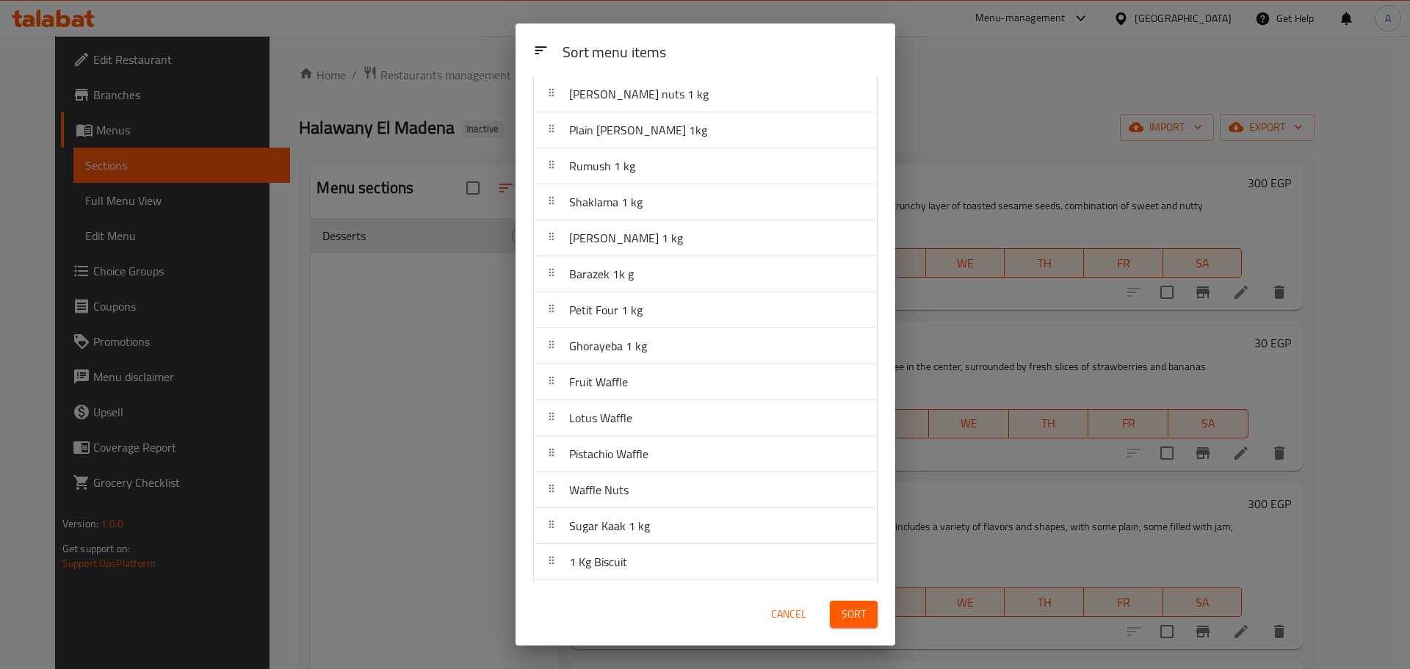
scroll to position [833, 0]
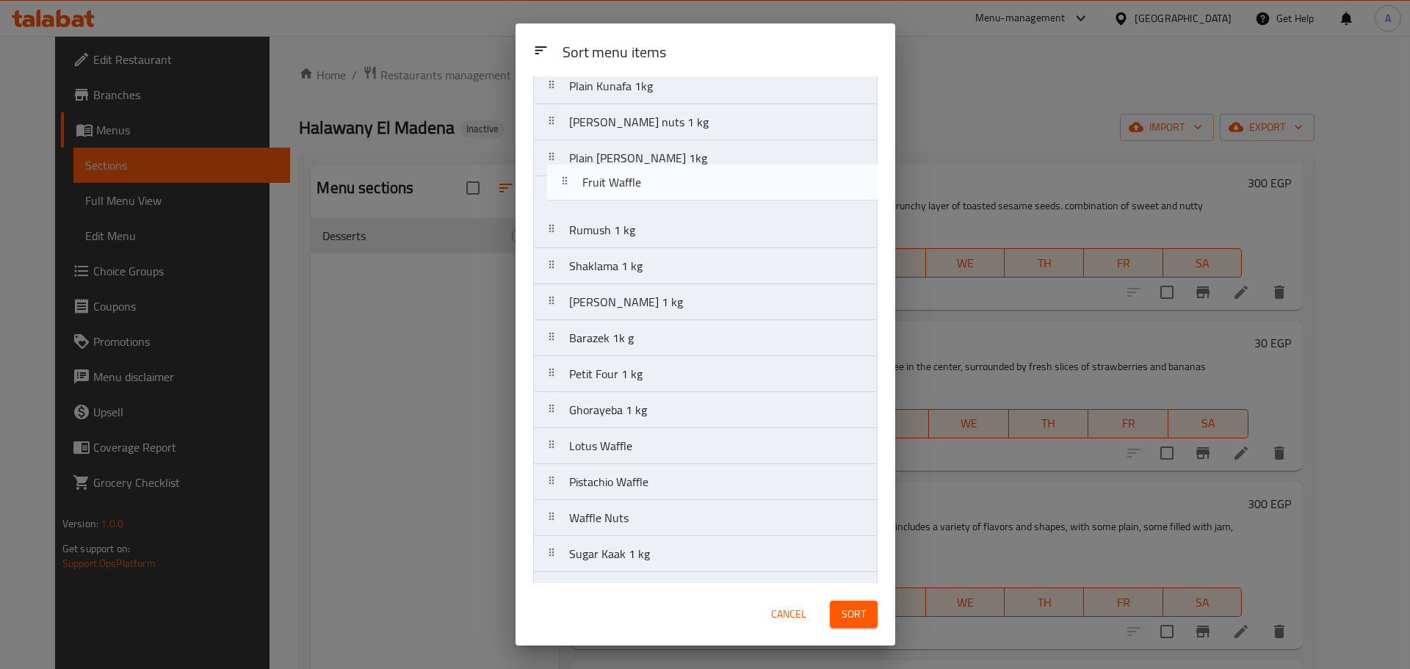
drag, startPoint x: 629, startPoint y: 387, endPoint x: 643, endPoint y: 176, distance: 211.2
click at [643, 176] on nav "Gateau Chocolate Cake Éclair Kunafa Nutella Red Velvet Swiss Roll Qashtuta konb…" at bounding box center [705, 68] width 344 height 1513
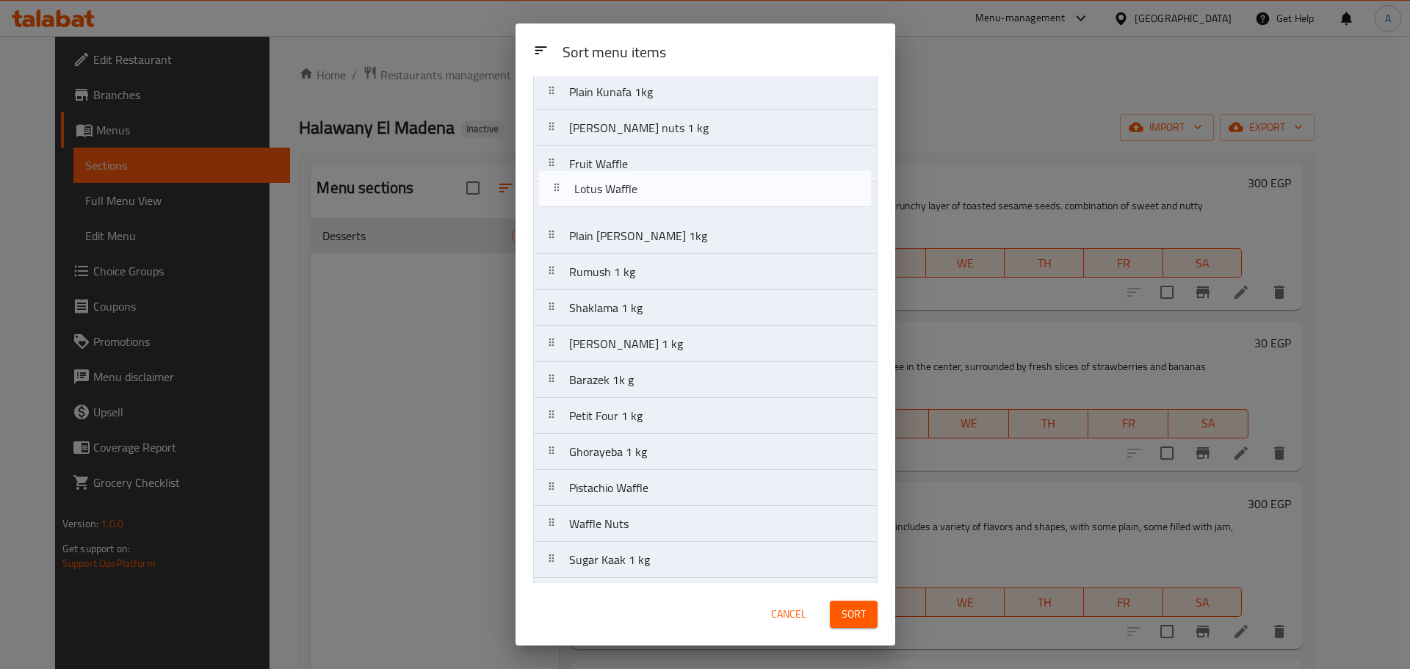
drag, startPoint x: 625, startPoint y: 325, endPoint x: 628, endPoint y: 190, distance: 135.2
click at [628, 190] on nav "Gateau Chocolate Cake Éclair Kunafa Nutella Red Velvet Swiss Roll Qashtuta konb…" at bounding box center [705, 74] width 344 height 1513
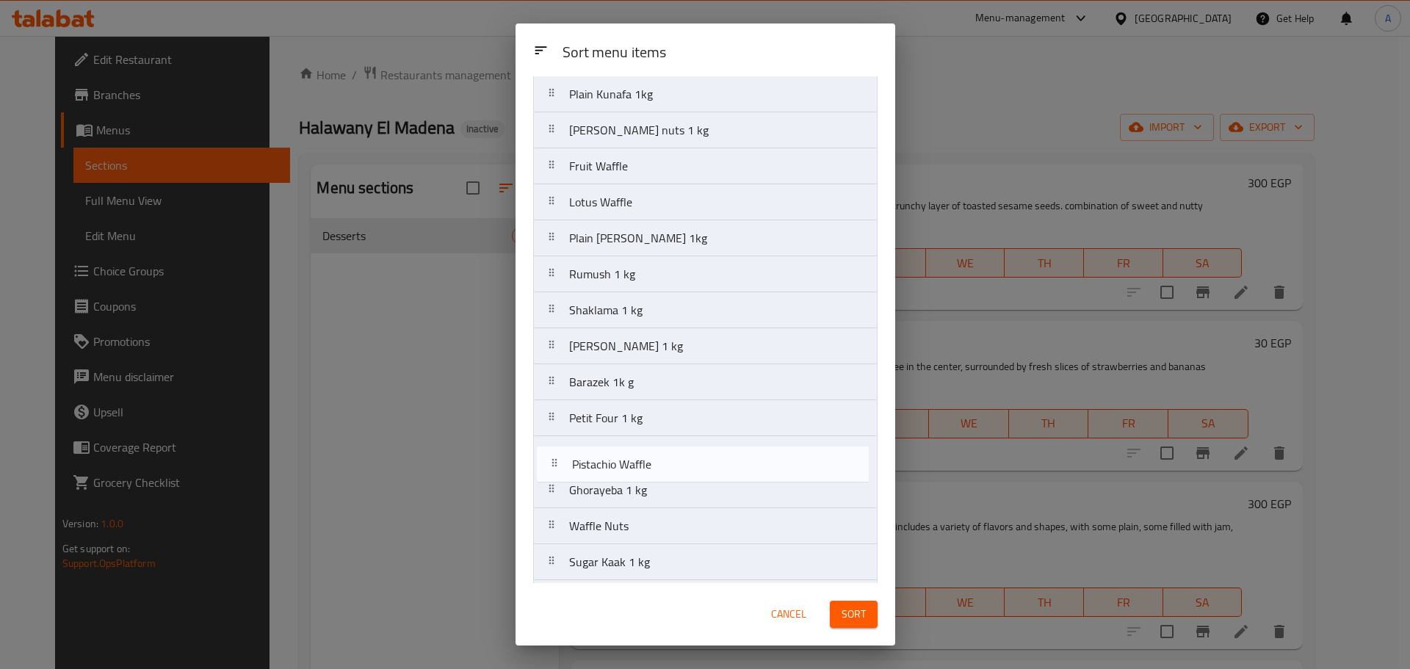
scroll to position [803, 0]
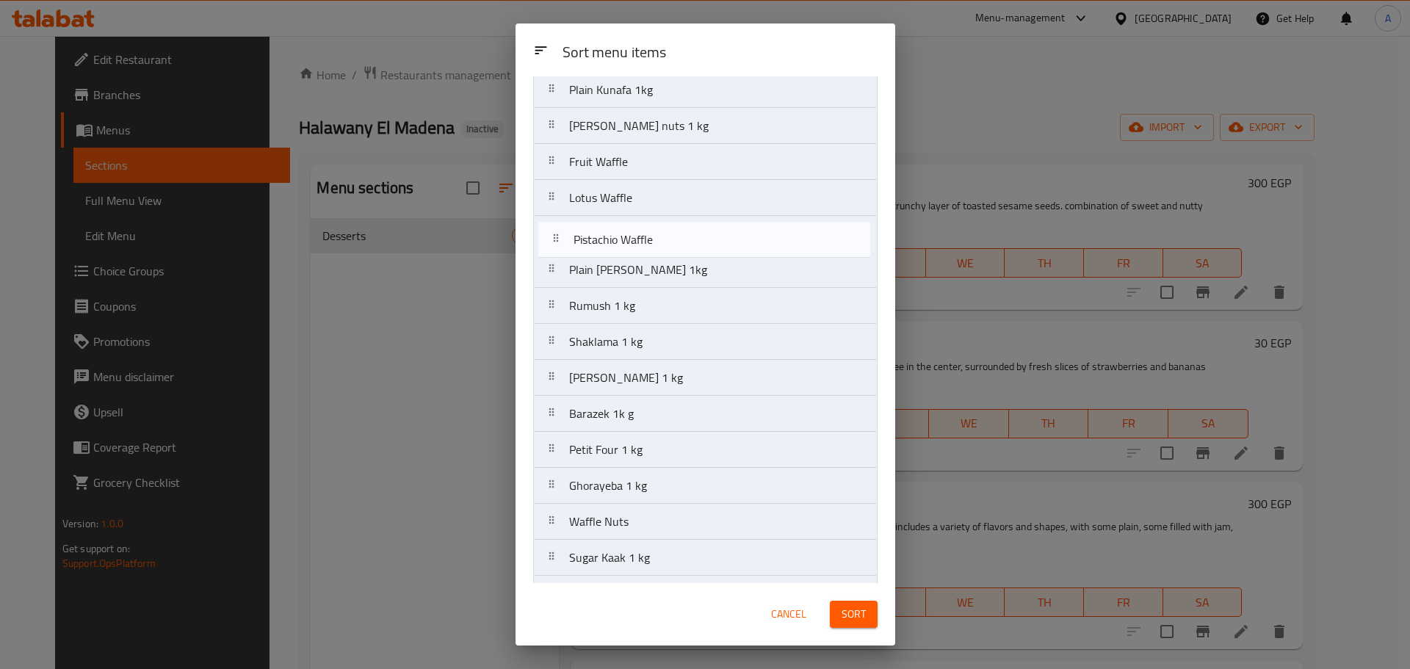
drag, startPoint x: 634, startPoint y: 471, endPoint x: 637, endPoint y: 240, distance: 230.6
click at [637, 240] on nav "Gateau Chocolate Cake Éclair Kunafa Nutella Red Velvet Swiss Roll Qashtuta konb…" at bounding box center [705, 72] width 344 height 1513
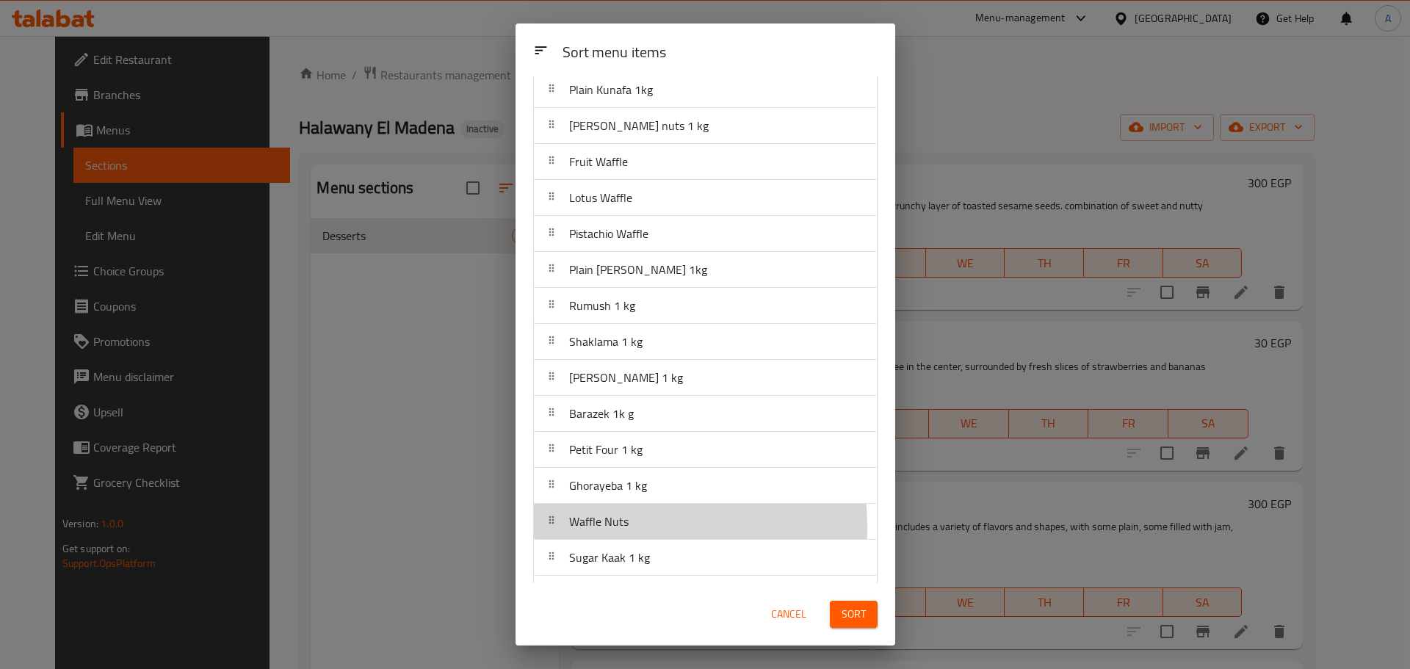
scroll to position [806, 0]
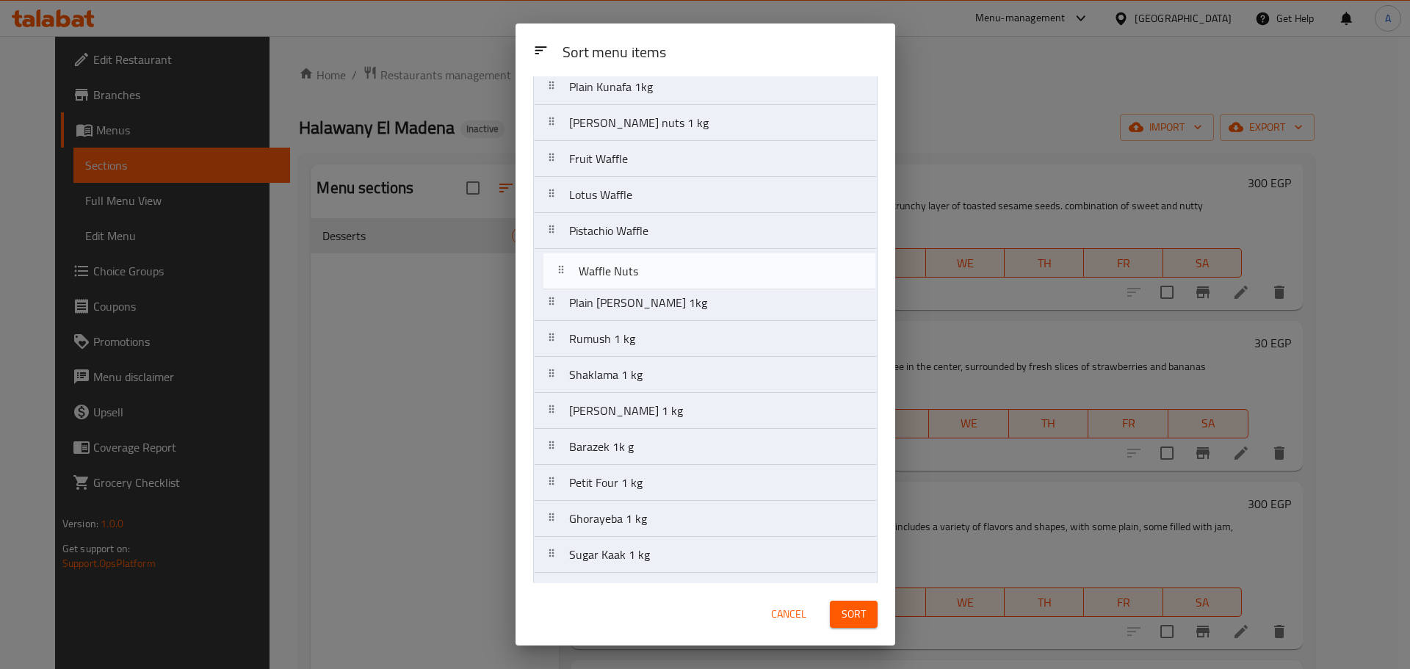
drag, startPoint x: 611, startPoint y: 527, endPoint x: 620, endPoint y: 267, distance: 260.8
click at [620, 267] on nav "Gateau Chocolate Cake Éclair Kunafa Nutella Red Velvet Swiss Roll Qashtuta konb…" at bounding box center [705, 69] width 344 height 1513
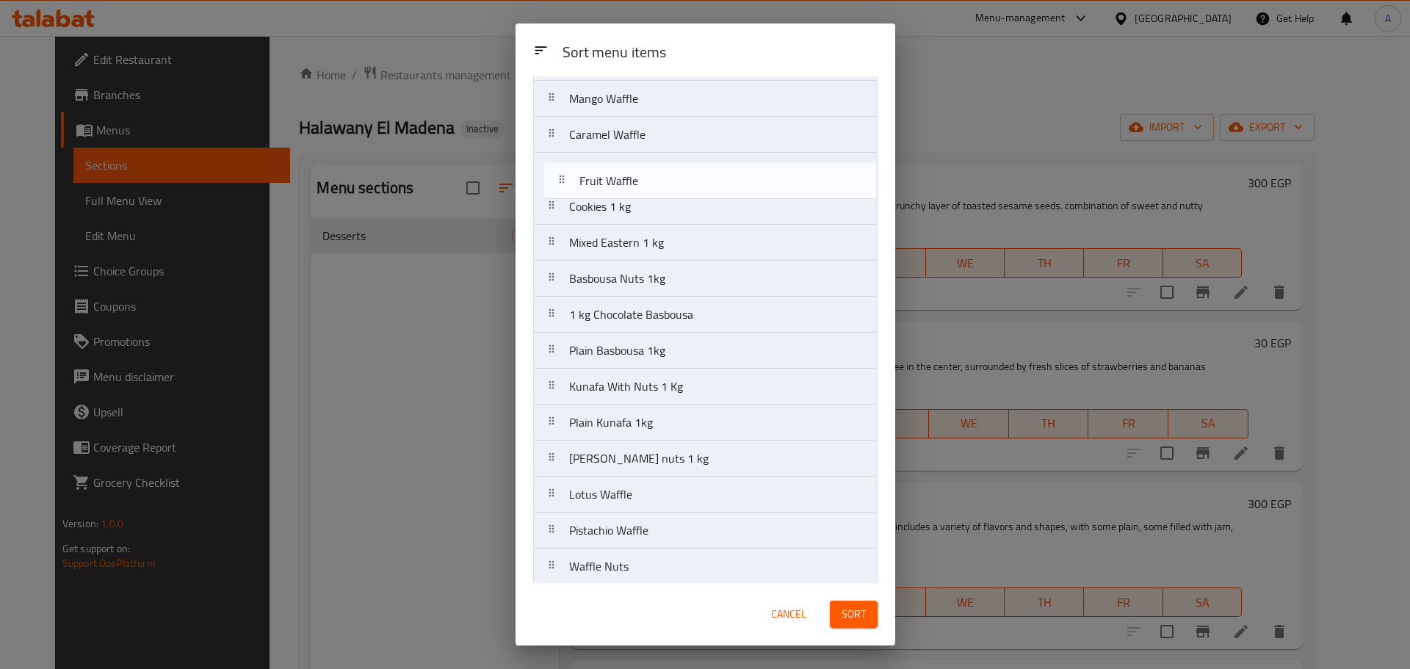
scroll to position [495, 0]
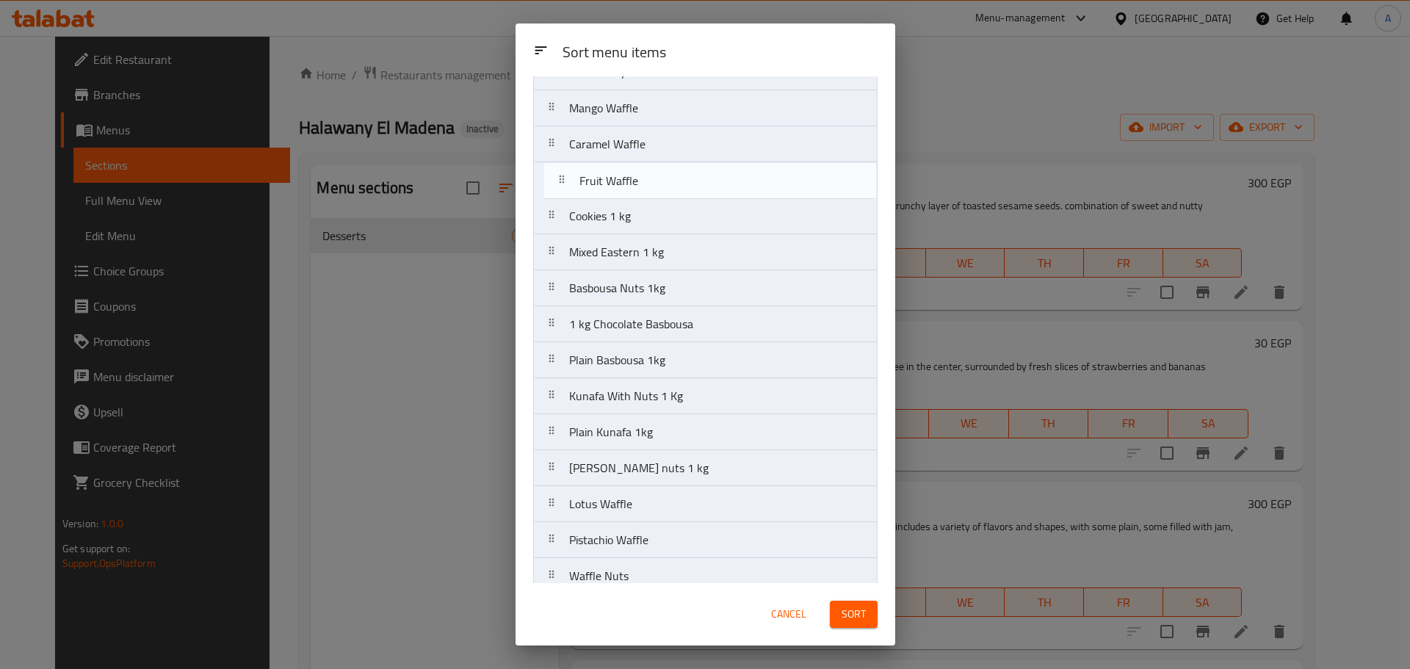
drag, startPoint x: 628, startPoint y: 453, endPoint x: 640, endPoint y: 174, distance: 279.3
click at [640, 174] on nav "Gateau Chocolate Cake Éclair Kunafa Nutella Red Velvet Swiss Roll Qashtuta konb…" at bounding box center [705, 378] width 344 height 1513
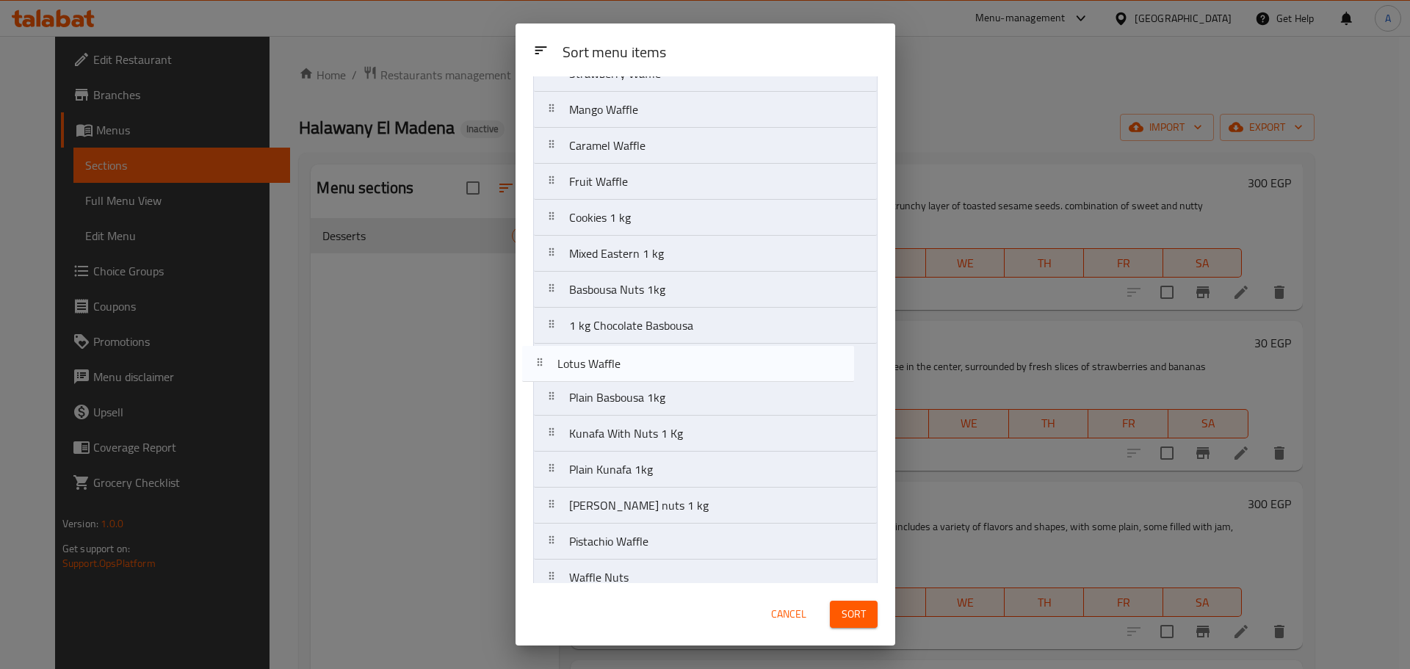
scroll to position [497, 0]
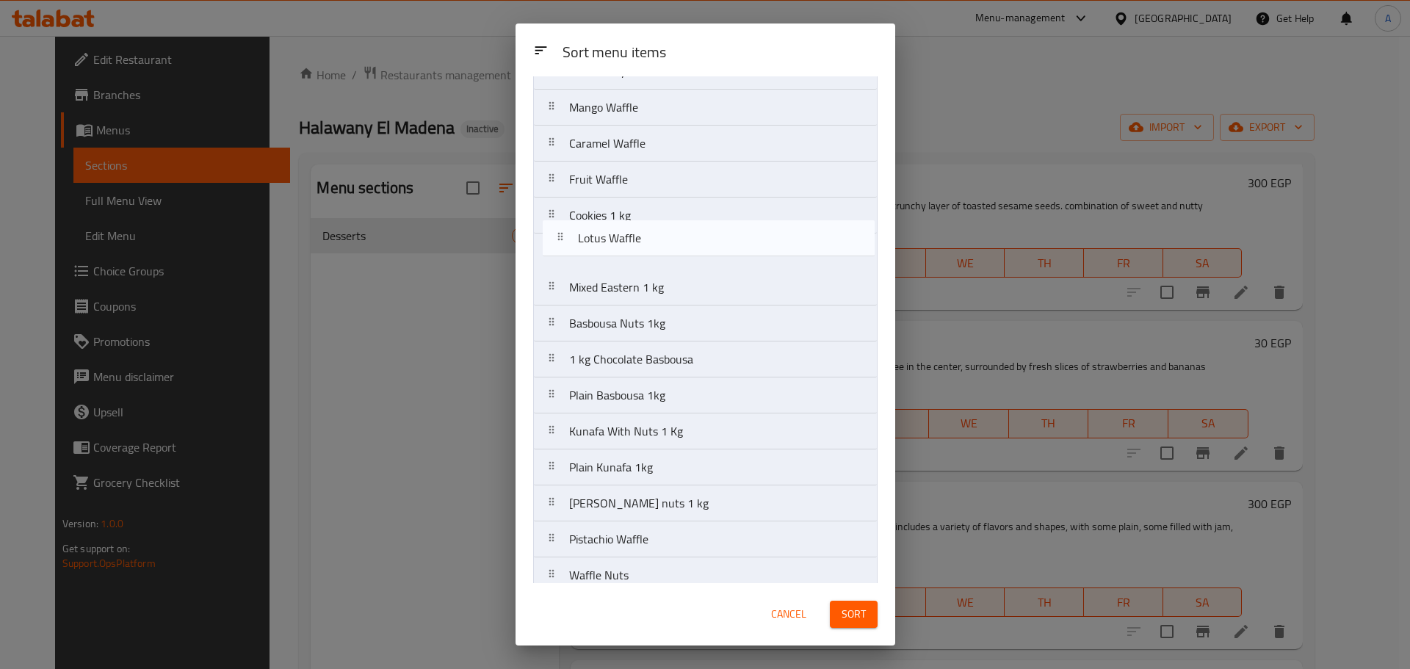
drag, startPoint x: 625, startPoint y: 468, endPoint x: 634, endPoint y: 216, distance: 252.1
click at [634, 216] on nav "Gateau Chocolate Cake Éclair Kunafa Nutella Red Velvet Swiss Roll Qashtuta konb…" at bounding box center [705, 377] width 344 height 1513
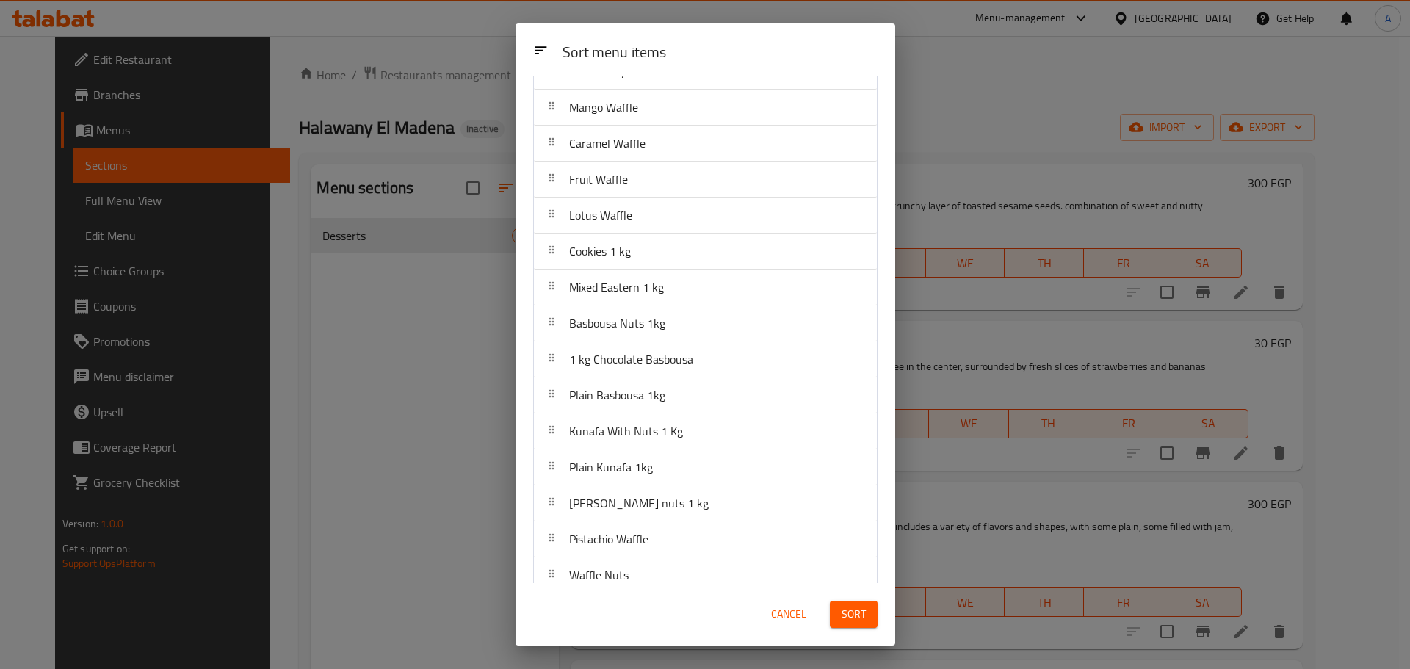
scroll to position [500, 0]
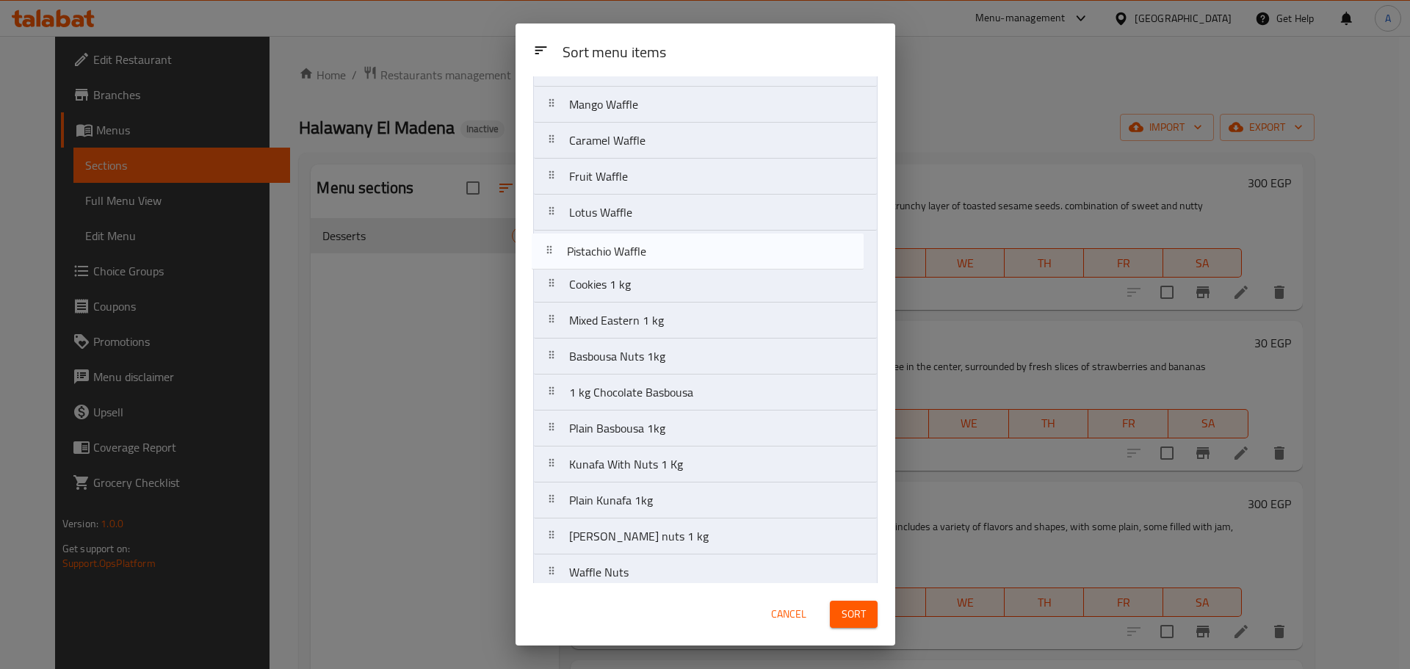
drag, startPoint x: 626, startPoint y: 543, endPoint x: 624, endPoint y: 244, distance: 299.6
click at [624, 244] on nav "Gateau Chocolate Cake Éclair Kunafa Nutella Red Velvet Swiss Roll Qashtuta konb…" at bounding box center [705, 374] width 344 height 1513
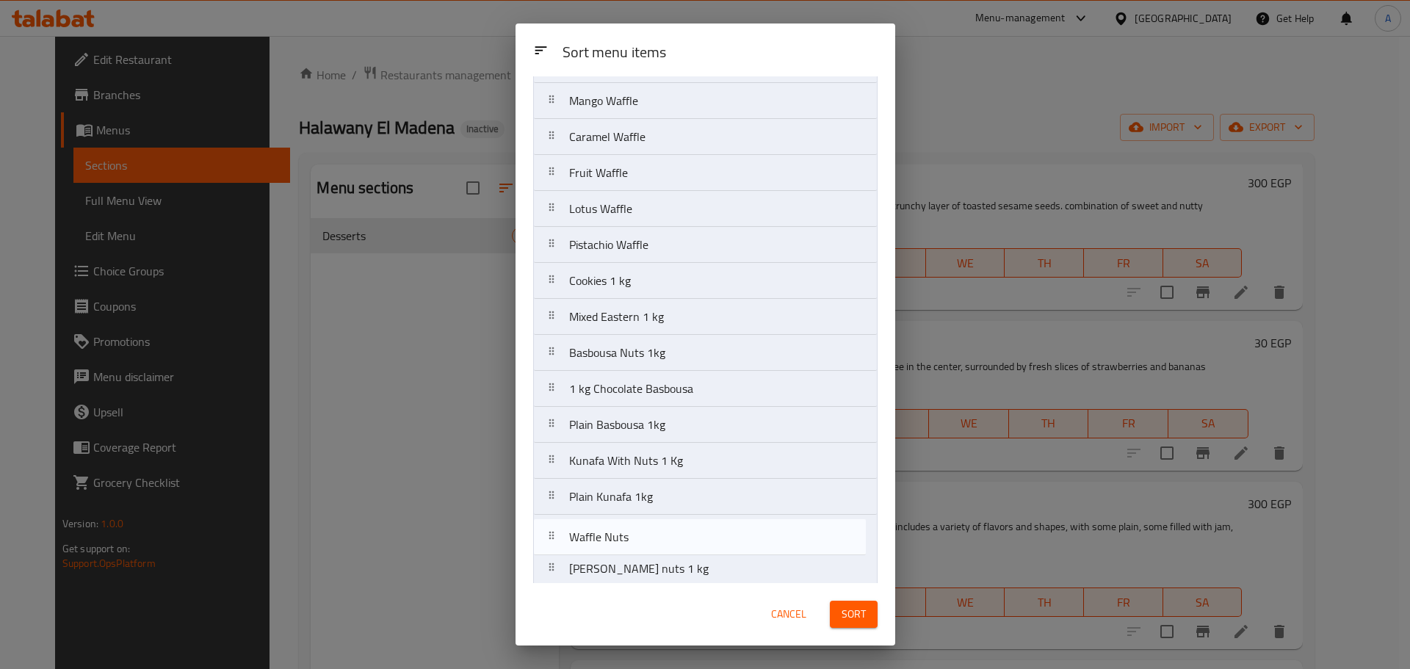
scroll to position [504, 0]
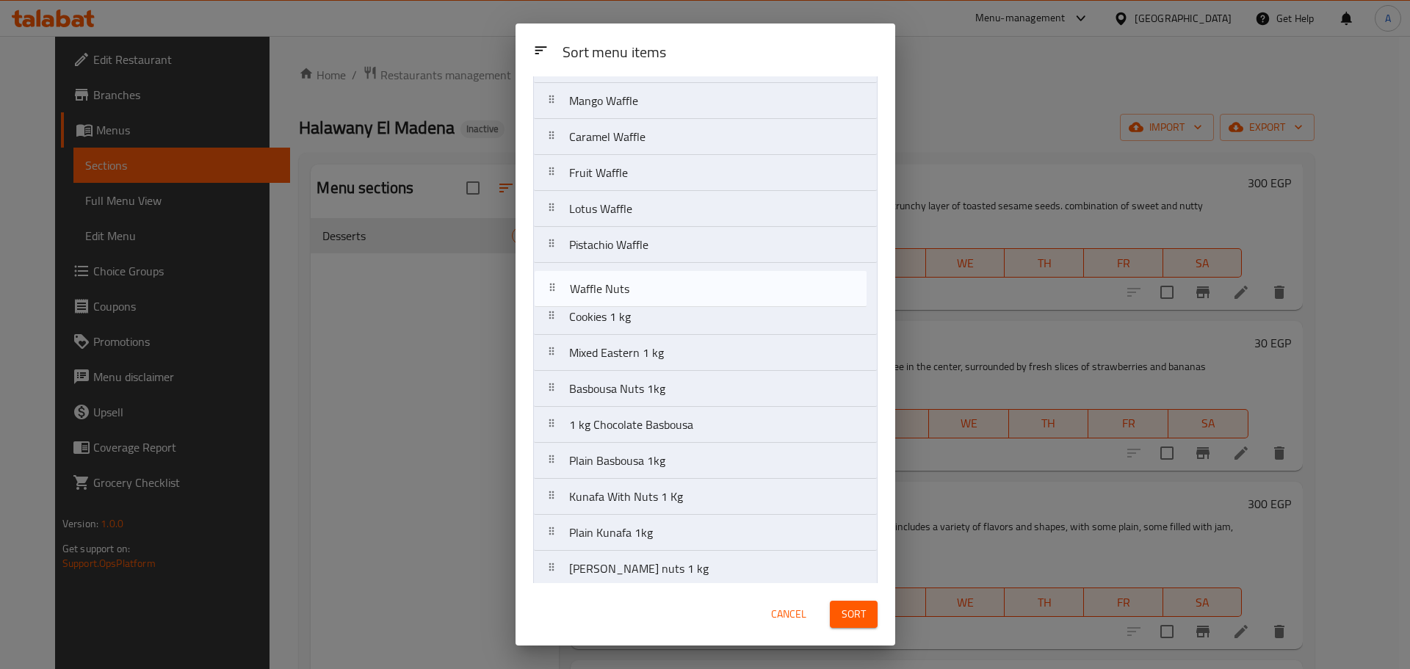
drag, startPoint x: 641, startPoint y: 569, endPoint x: 642, endPoint y: 275, distance: 294.5
click at [642, 275] on nav "Gateau Chocolate Cake Éclair Kunafa Nutella Red Velvet Swiss Roll Qashtuta konb…" at bounding box center [705, 370] width 344 height 1513
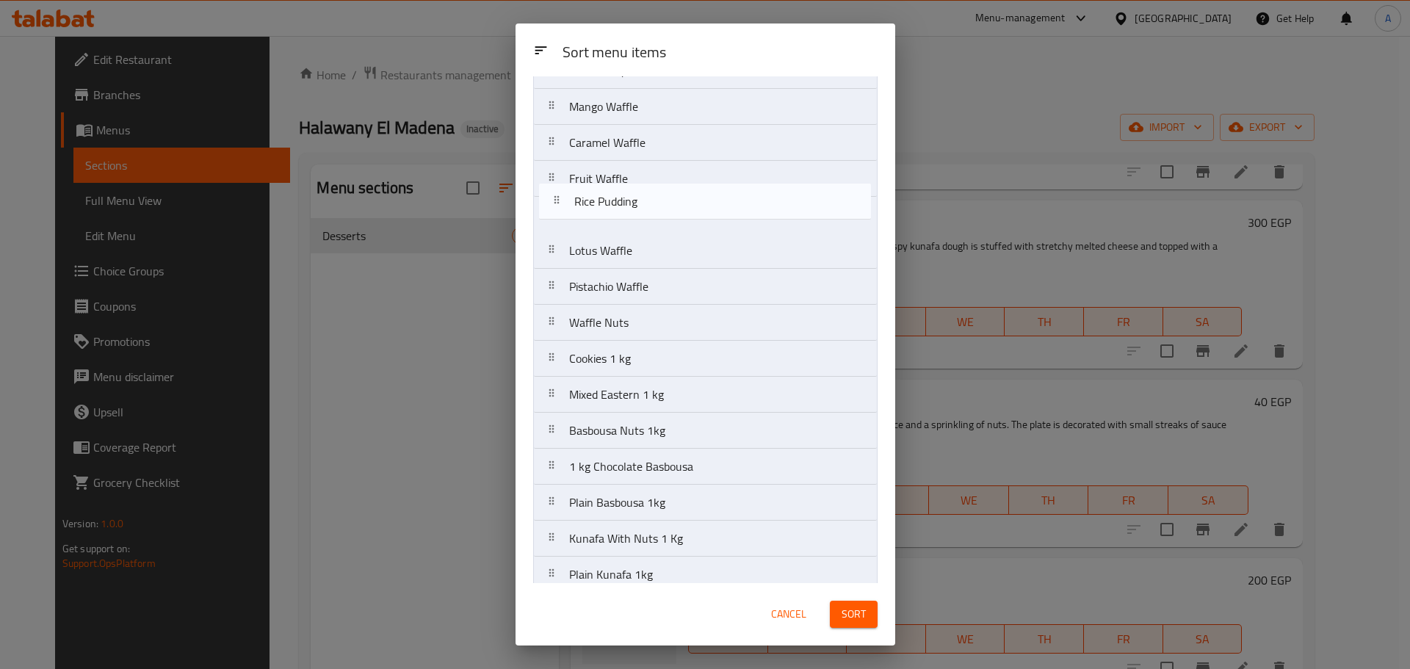
scroll to position [496, 0]
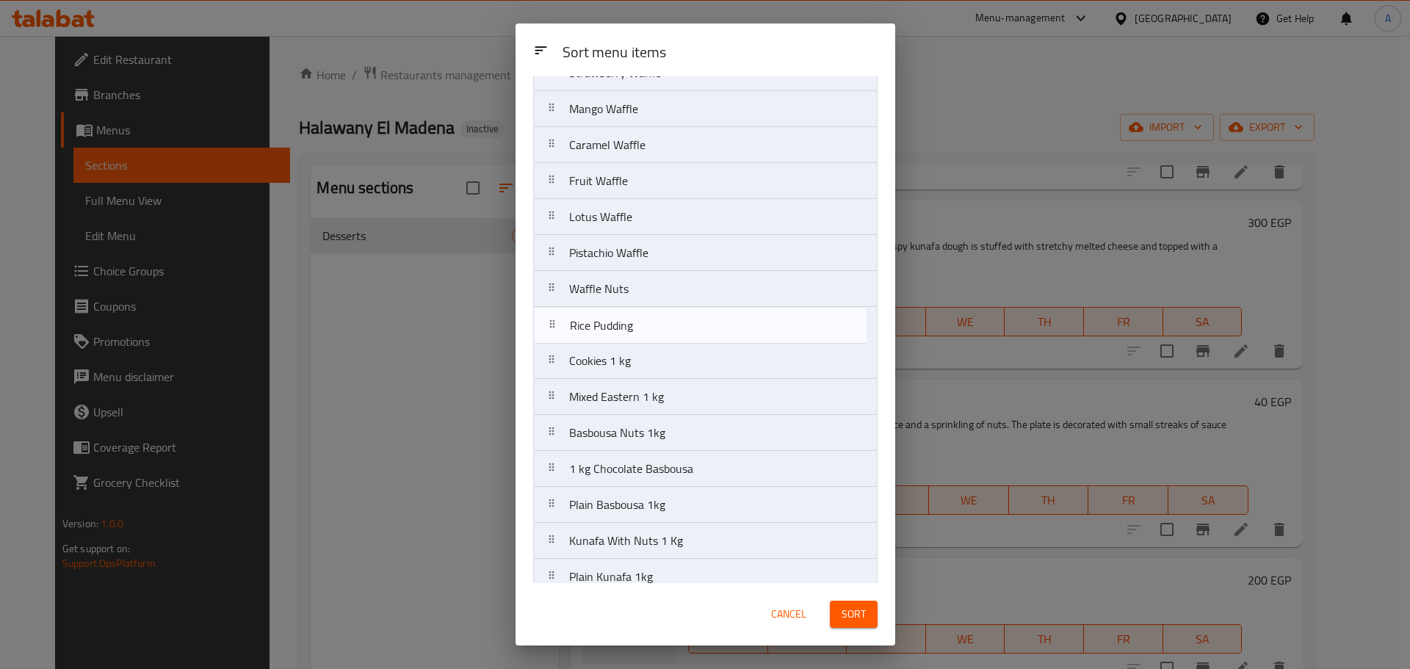
drag, startPoint x: 640, startPoint y: 453, endPoint x: 643, endPoint y: 319, distance: 134.4
click at [643, 319] on nav "Gateau Chocolate Cake Éclair Kunafa Nutella Red Velvet Swiss Roll Qashtuta konb…" at bounding box center [705, 379] width 344 height 1513
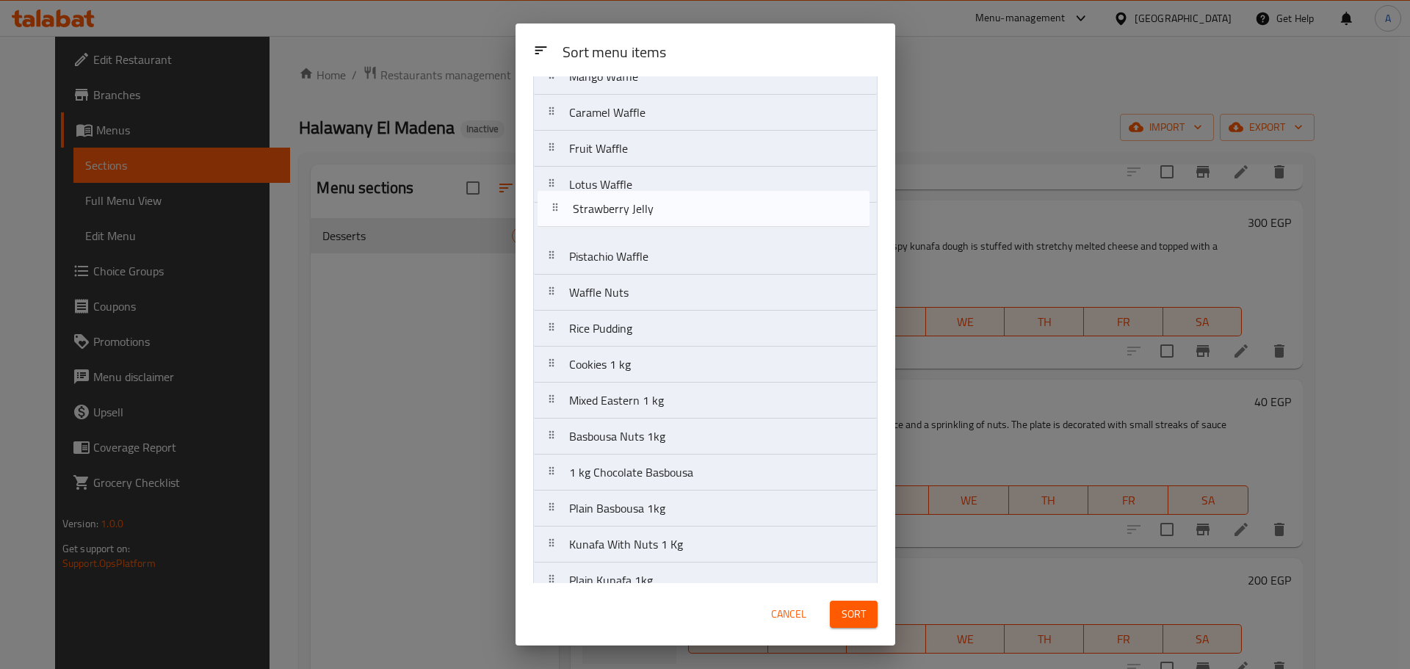
scroll to position [527, 0]
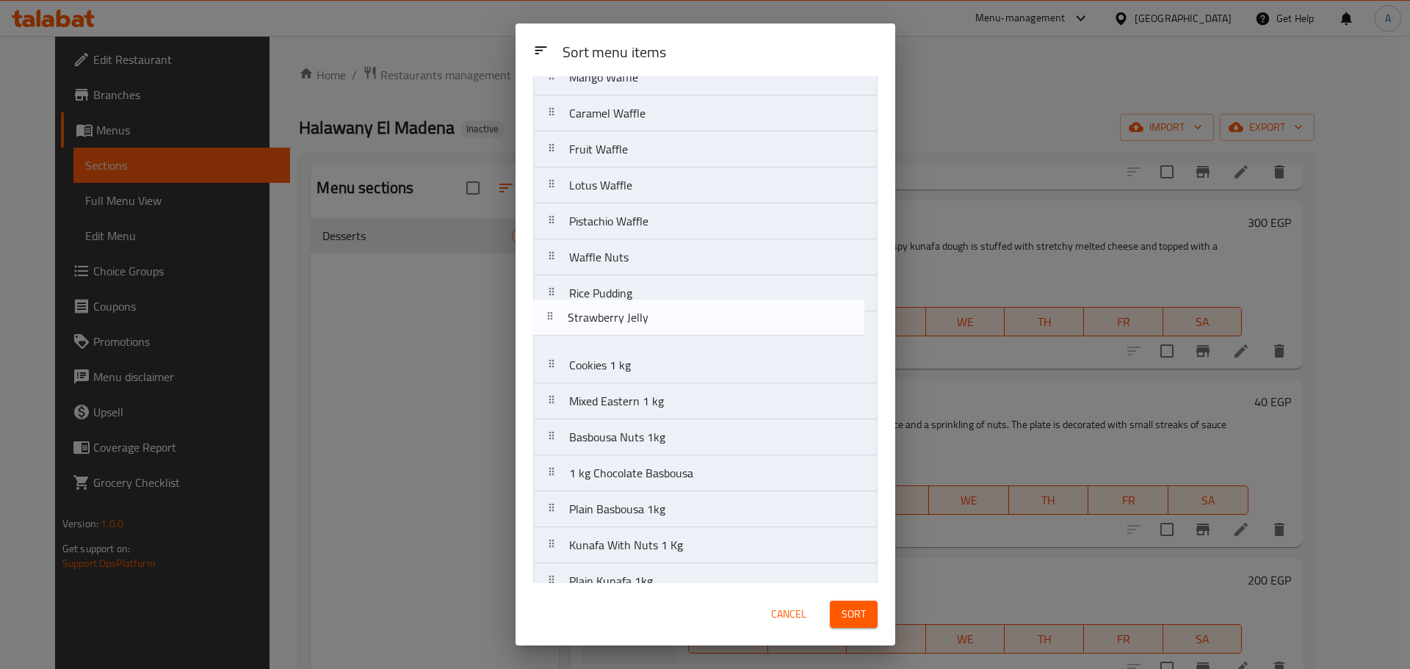
drag, startPoint x: 677, startPoint y: 485, endPoint x: 673, endPoint y: 328, distance: 157.2
click at [673, 328] on nav "Gateau Chocolate Cake Éclair Kunafa Nutella Red Velvet Swiss Roll Qashtuta konb…" at bounding box center [705, 347] width 344 height 1513
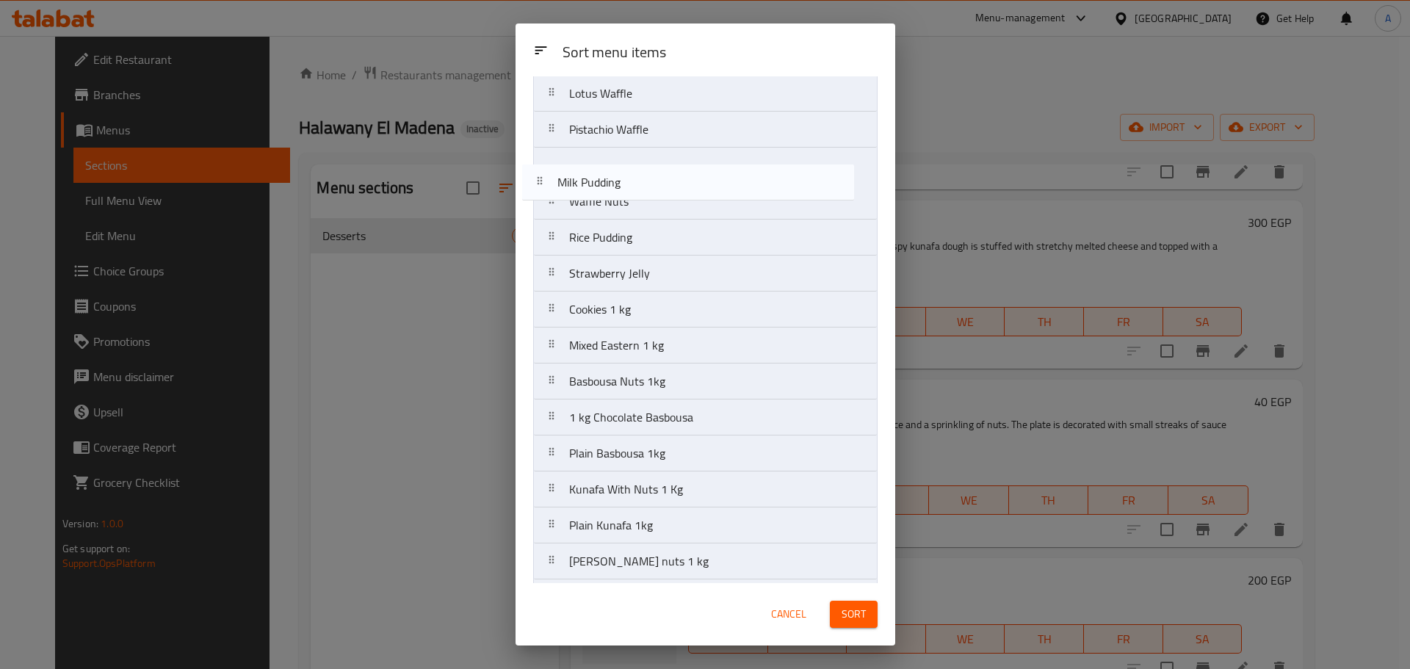
scroll to position [614, 0]
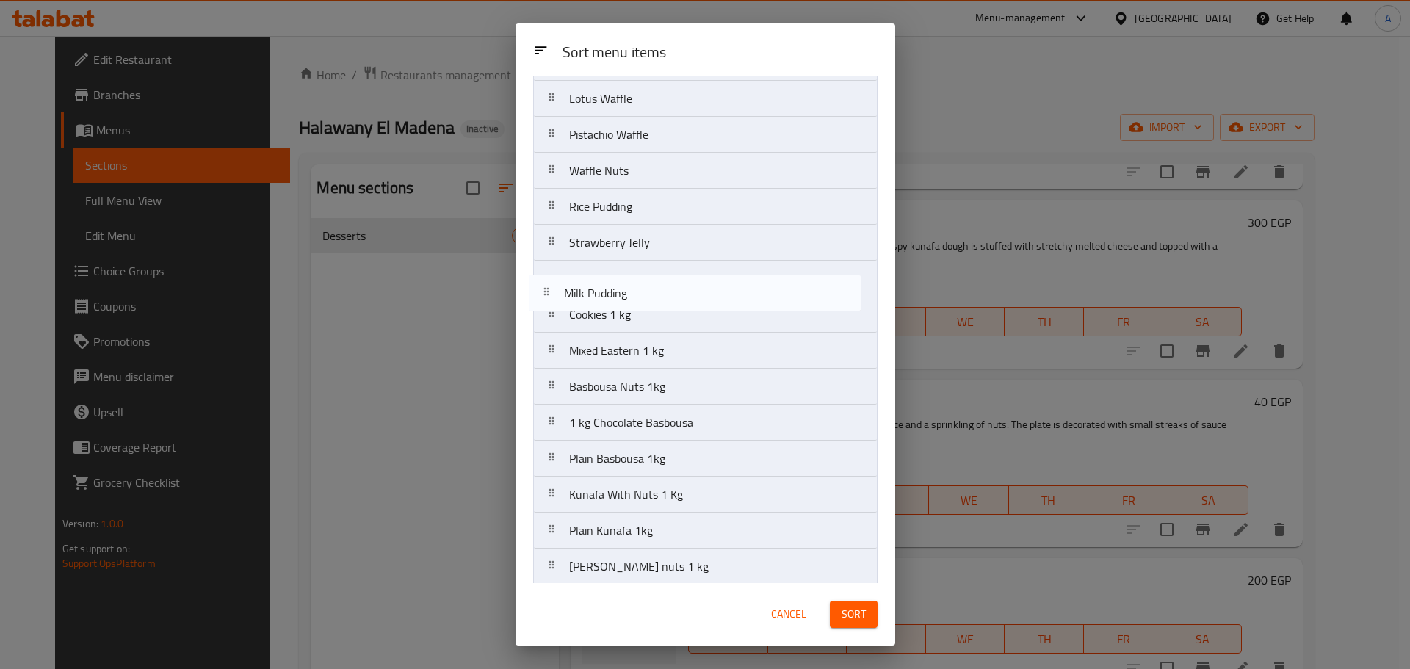
drag, startPoint x: 628, startPoint y: 478, endPoint x: 630, endPoint y: 278, distance: 199.8
click at [630, 278] on nav "Gateau Chocolate Cake Éclair Kunafa Nutella Red Velvet Swiss Roll Qashtuta konb…" at bounding box center [705, 260] width 344 height 1513
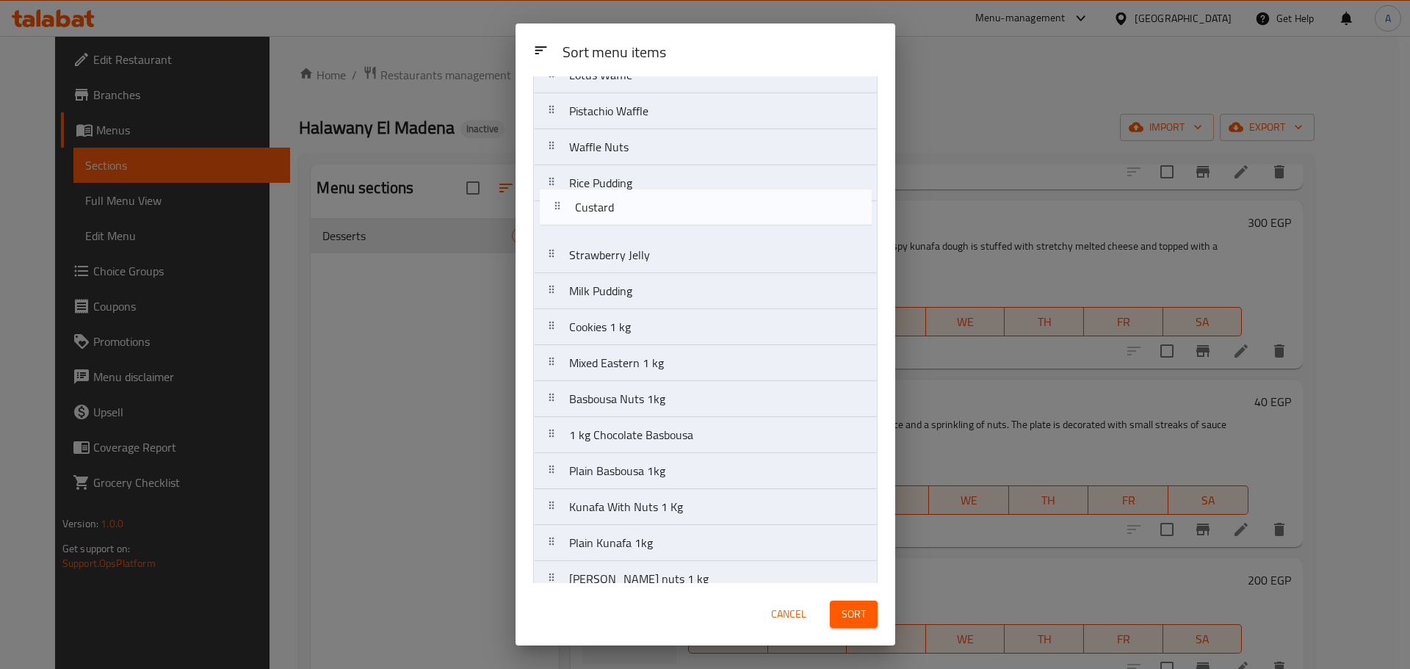
scroll to position [636, 0]
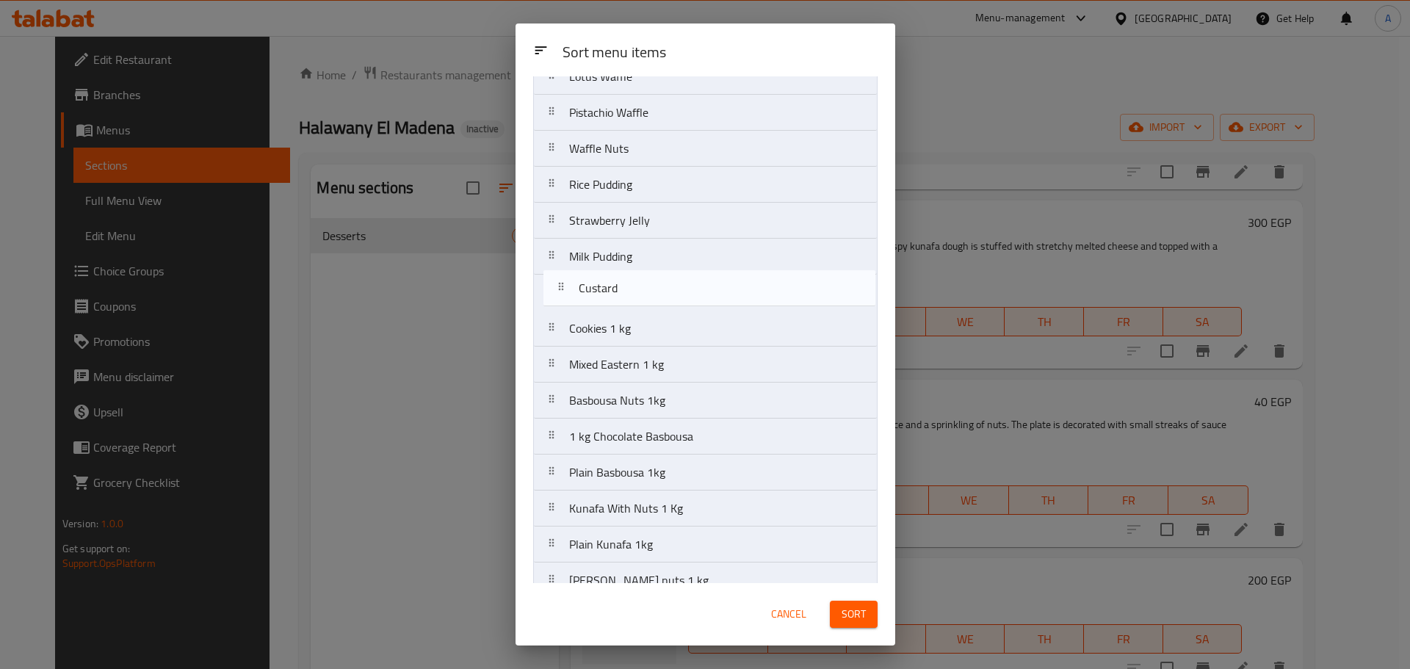
drag, startPoint x: 618, startPoint y: 557, endPoint x: 627, endPoint y: 286, distance: 270.4
click at [627, 286] on nav "Gateau Chocolate Cake Éclair Kunafa Nutella Red Velvet Swiss Roll Qashtuta konb…" at bounding box center [705, 238] width 344 height 1513
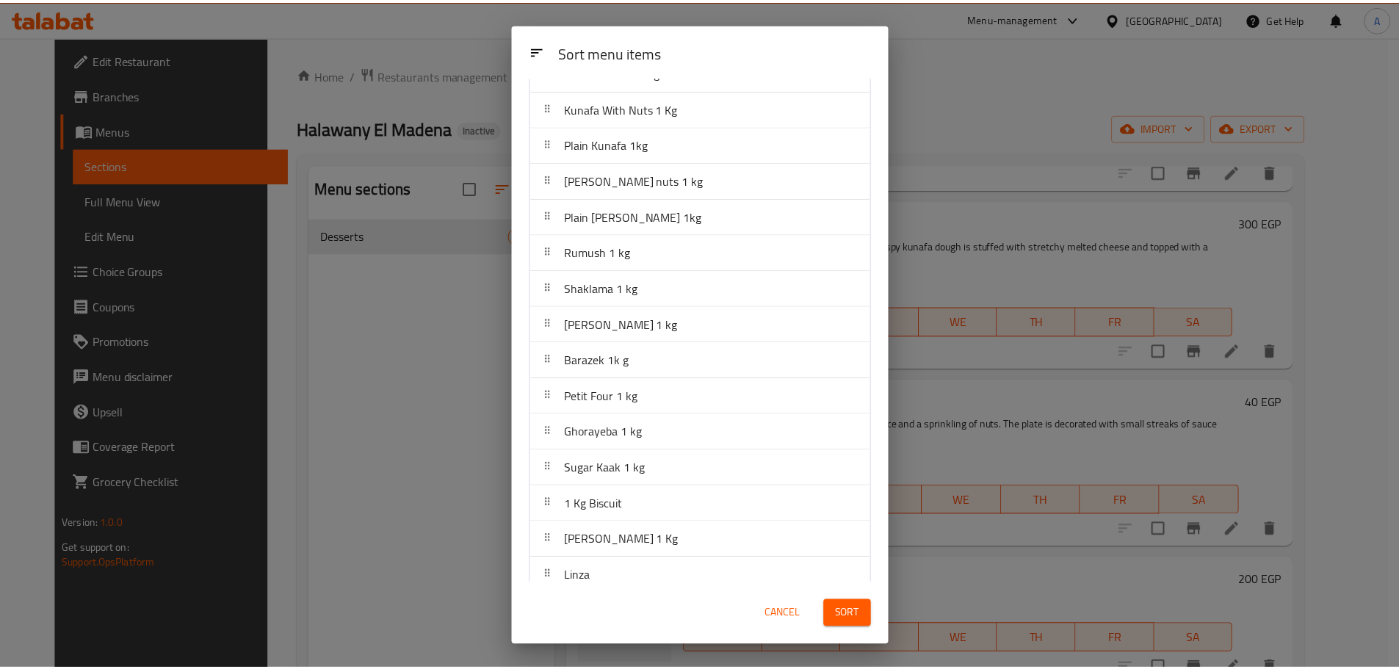
scroll to position [1054, 0]
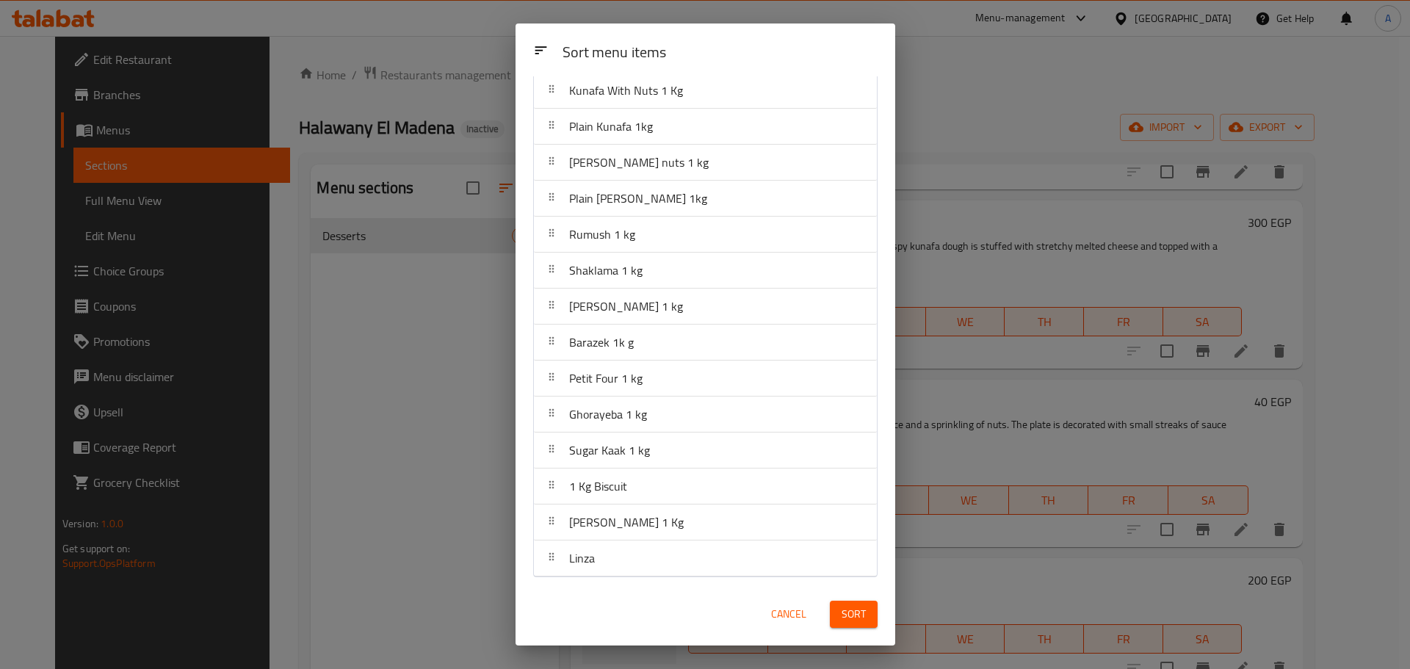
click at [849, 612] on span "Sort" at bounding box center [854, 614] width 24 height 18
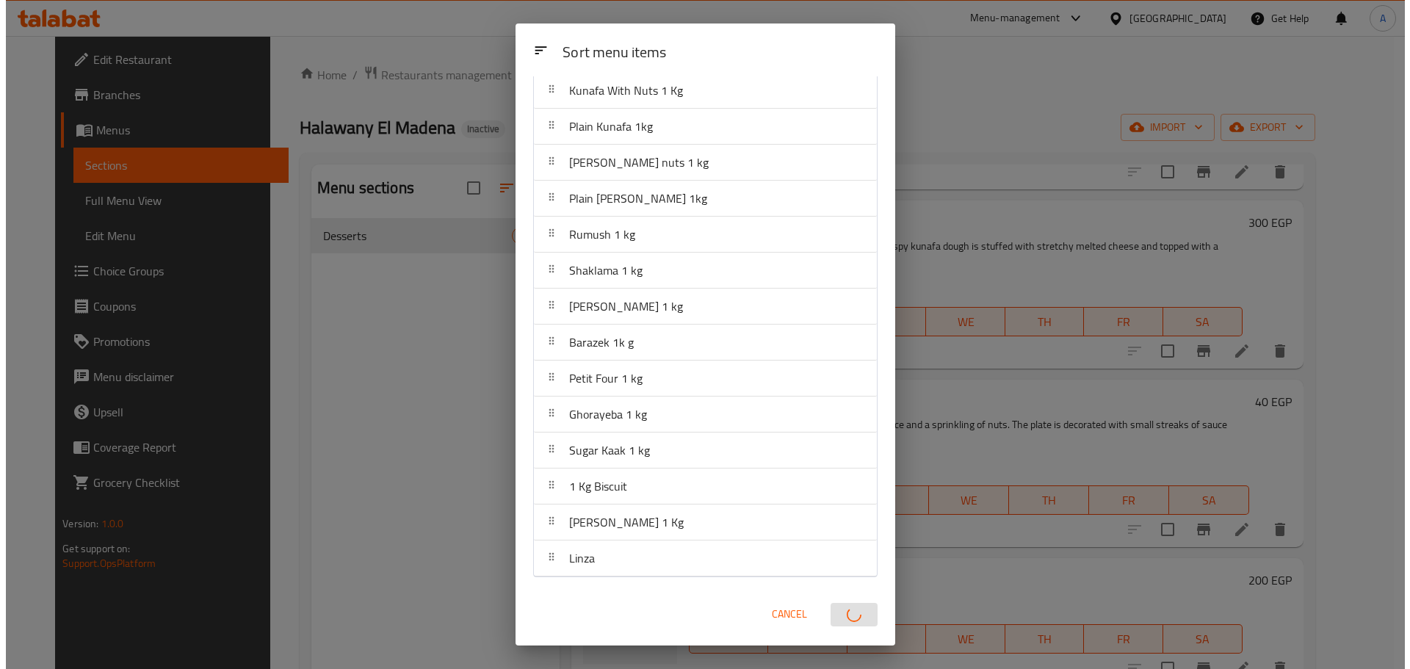
scroll to position [0, 0]
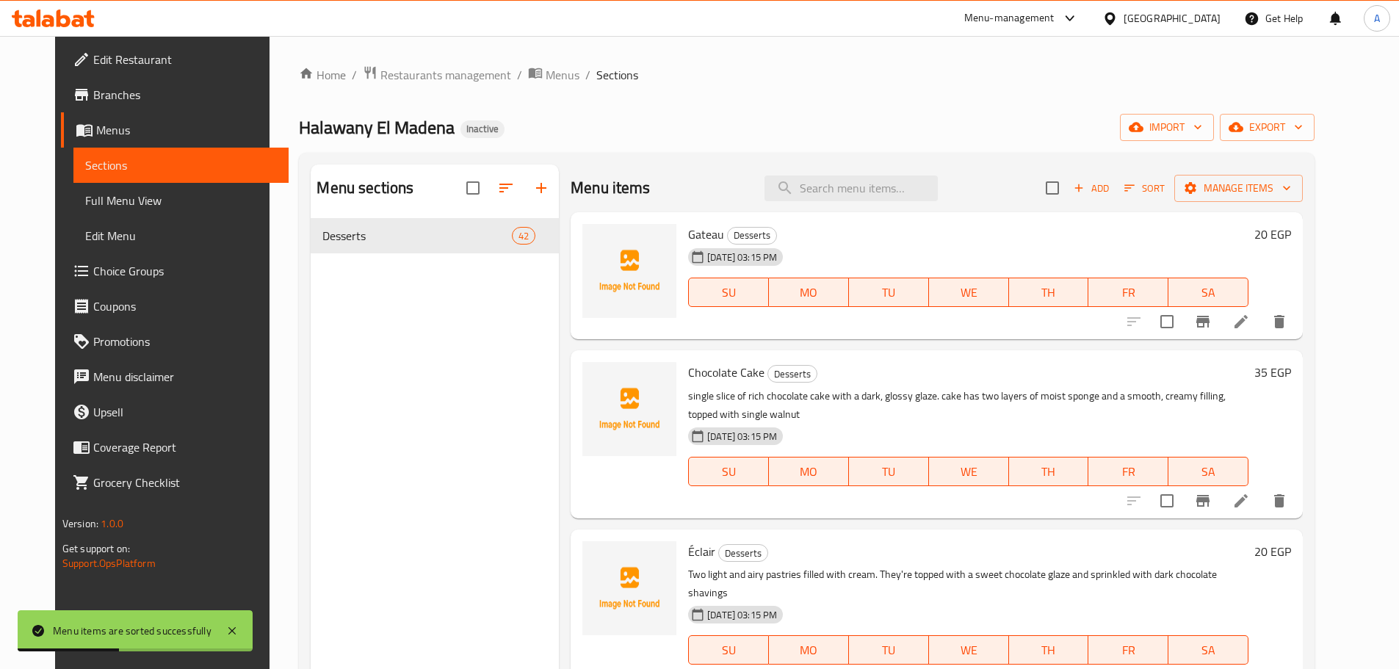
drag, startPoint x: 706, startPoint y: 76, endPoint x: 831, endPoint y: 87, distance: 125.3
click at [706, 76] on ol "Home / Restaurants management / Menus / Sections" at bounding box center [807, 74] width 1016 height 19
click at [1295, 135] on span "export" at bounding box center [1267, 127] width 71 height 18
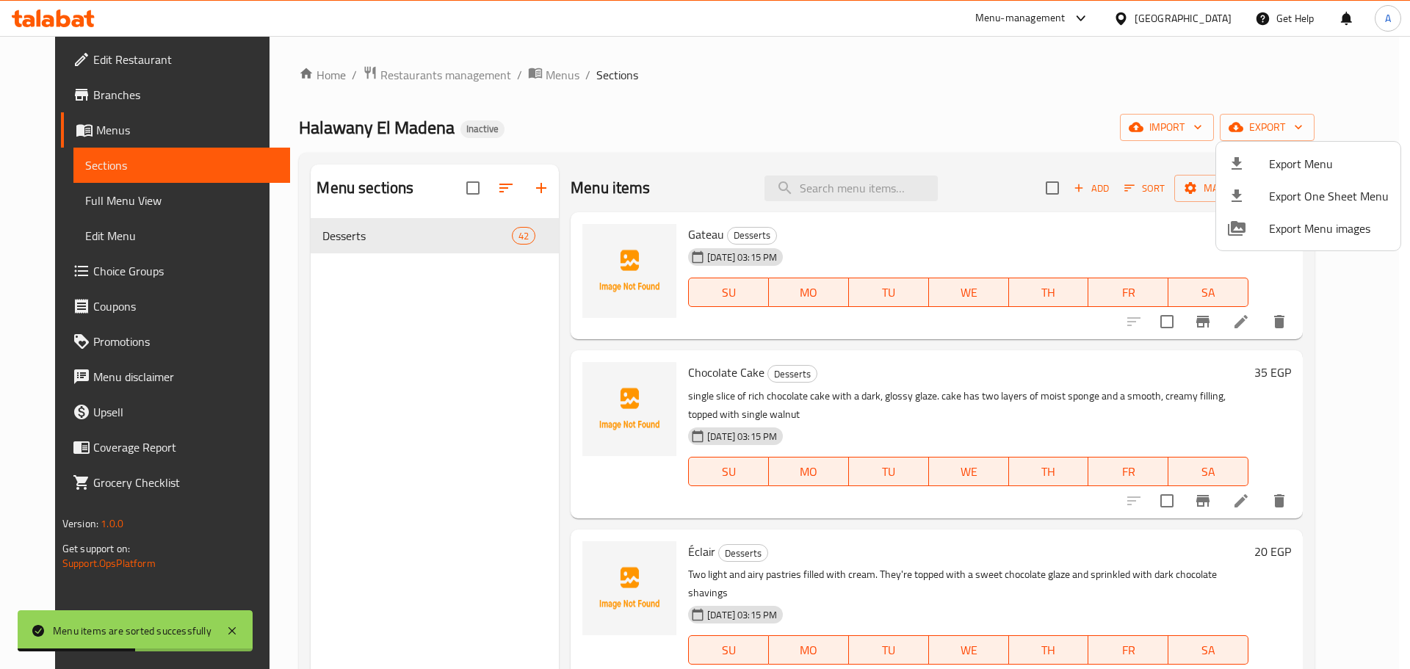
click at [1290, 164] on span "Export Menu" at bounding box center [1329, 164] width 120 height 18
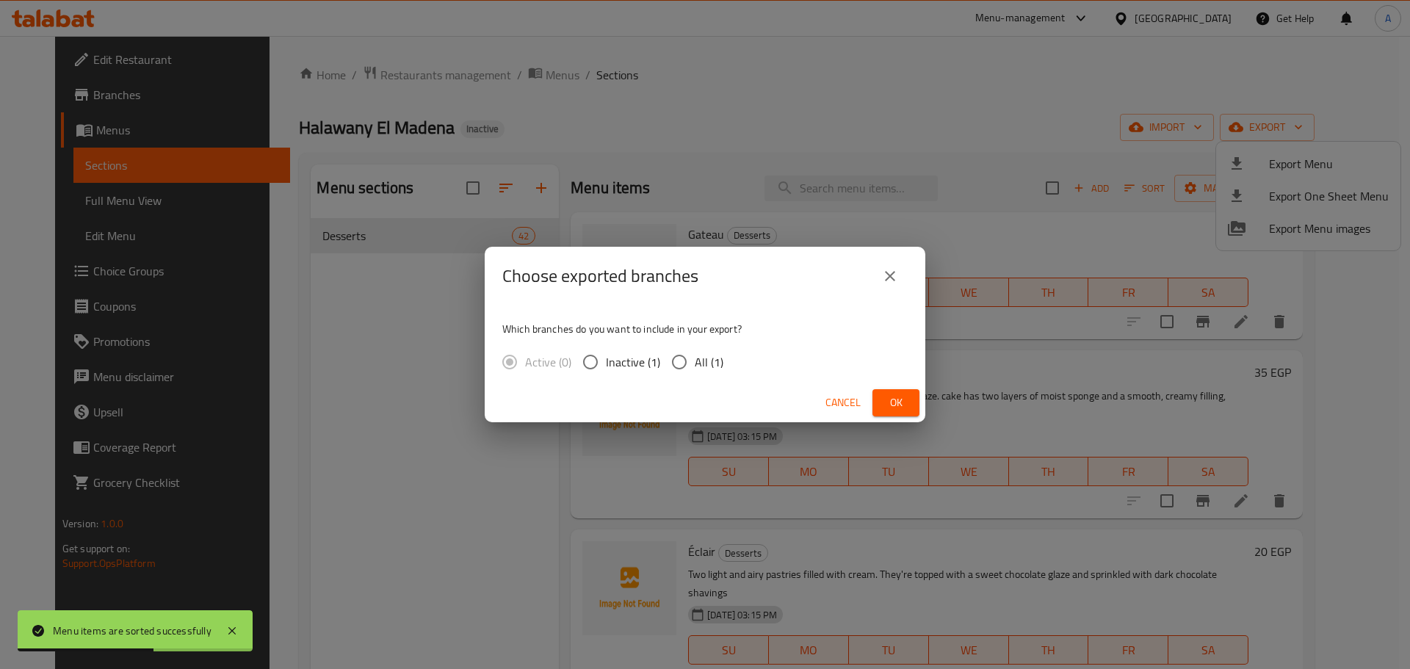
click at [697, 366] on span "All (1)" at bounding box center [709, 362] width 29 height 18
click at [695, 366] on input "All (1)" at bounding box center [679, 362] width 31 height 31
radio input "true"
click at [893, 401] on span "Ok" at bounding box center [895, 403] width 23 height 18
